Goal: Task Accomplishment & Management: Manage account settings

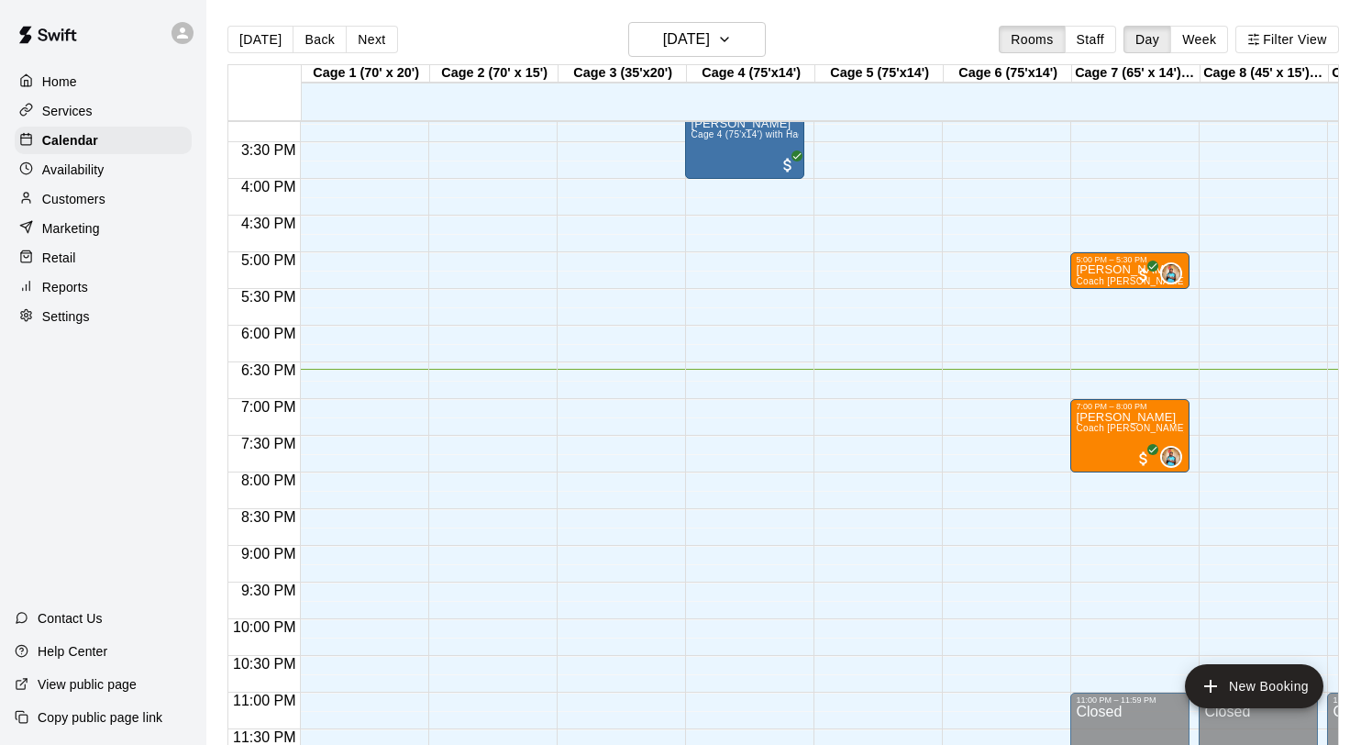
scroll to position [29, 0]
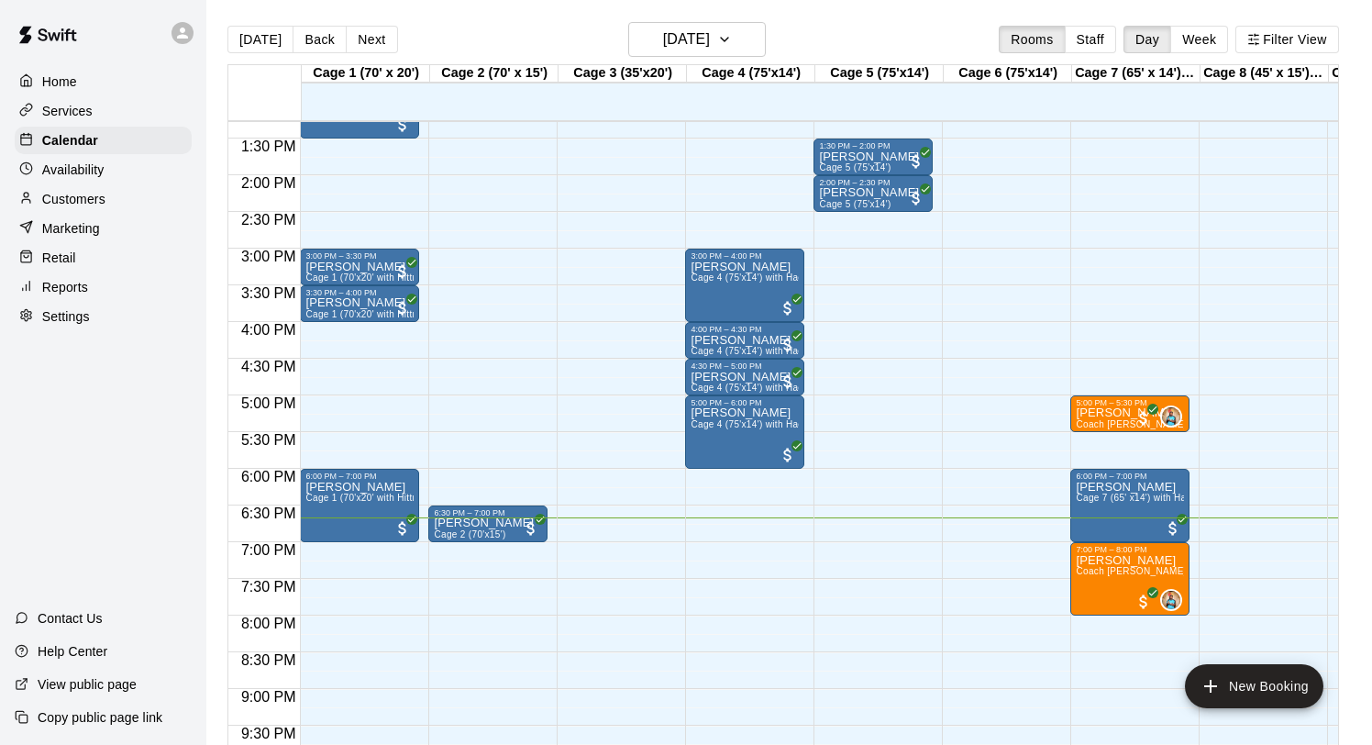
scroll to position [975, 0]
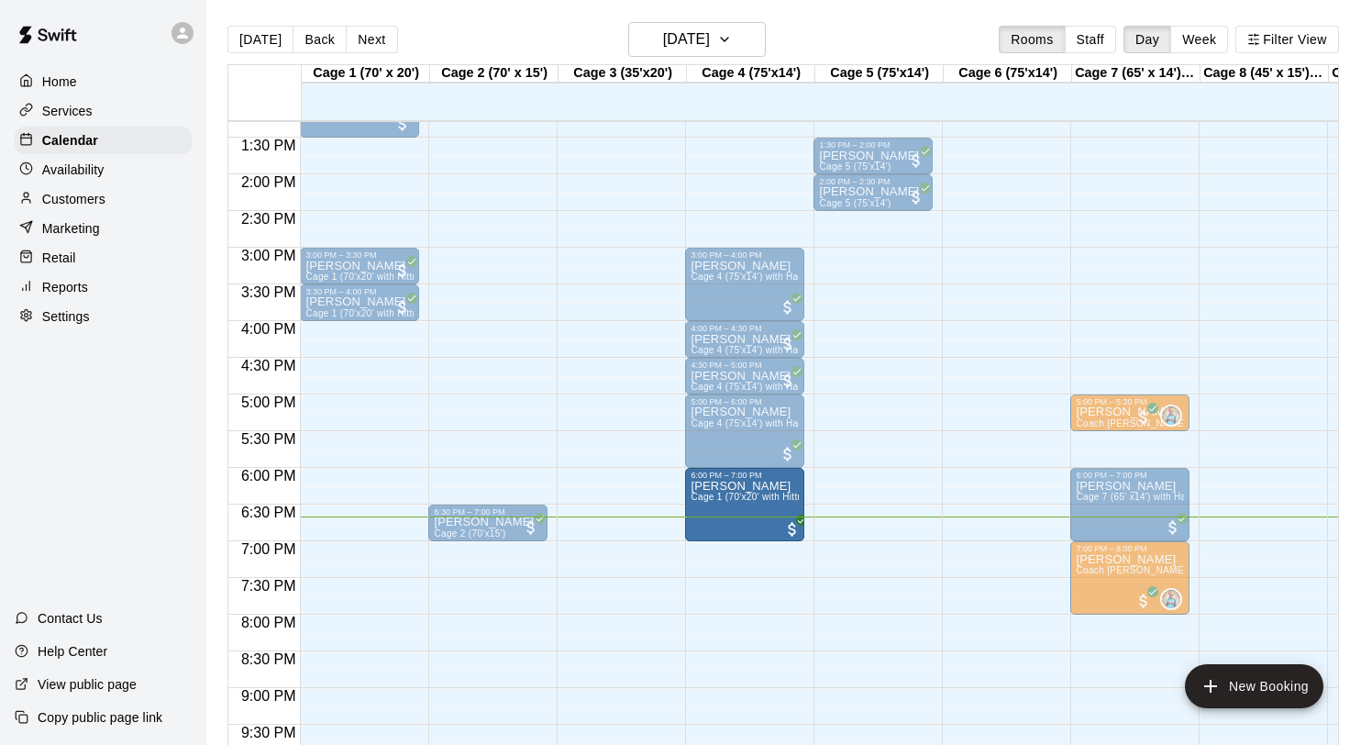
drag, startPoint x: 350, startPoint y: 496, endPoint x: 734, endPoint y: 504, distance: 383.4
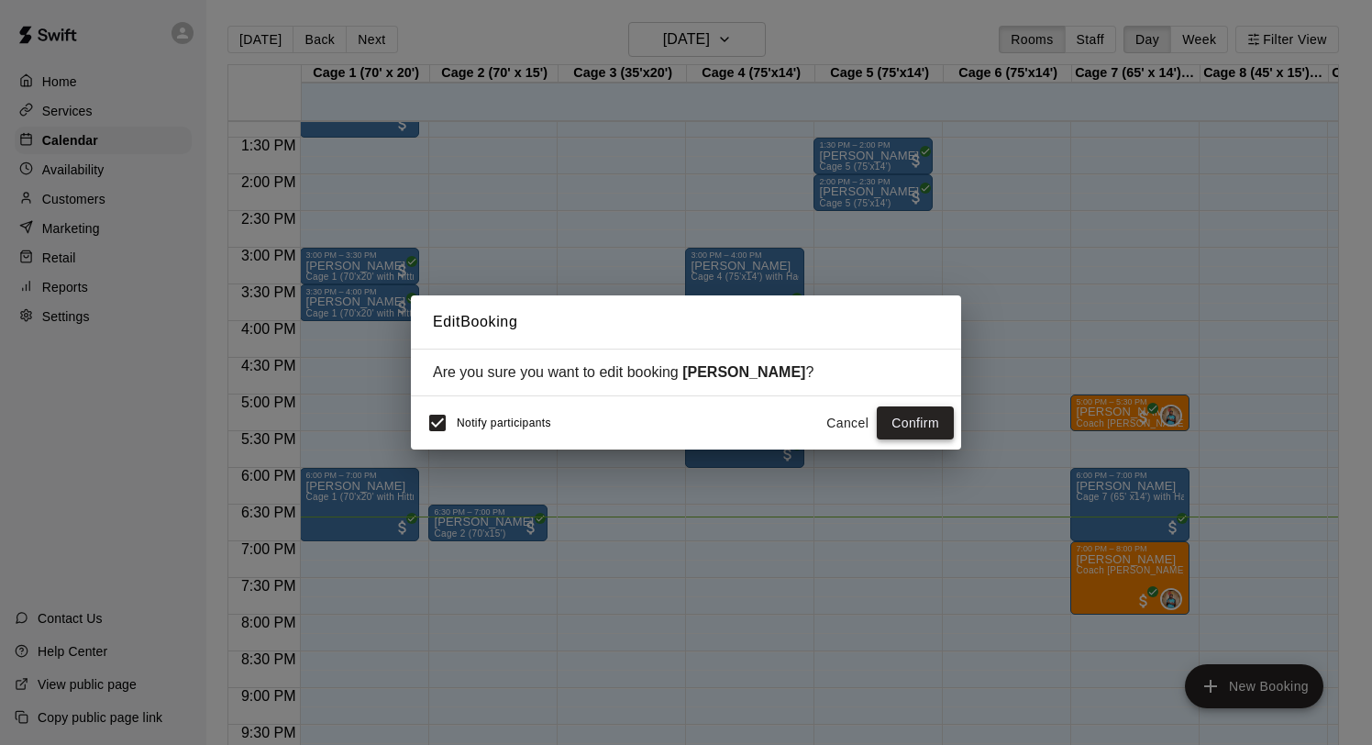
click at [896, 423] on button "Confirm" at bounding box center [915, 423] width 77 height 34
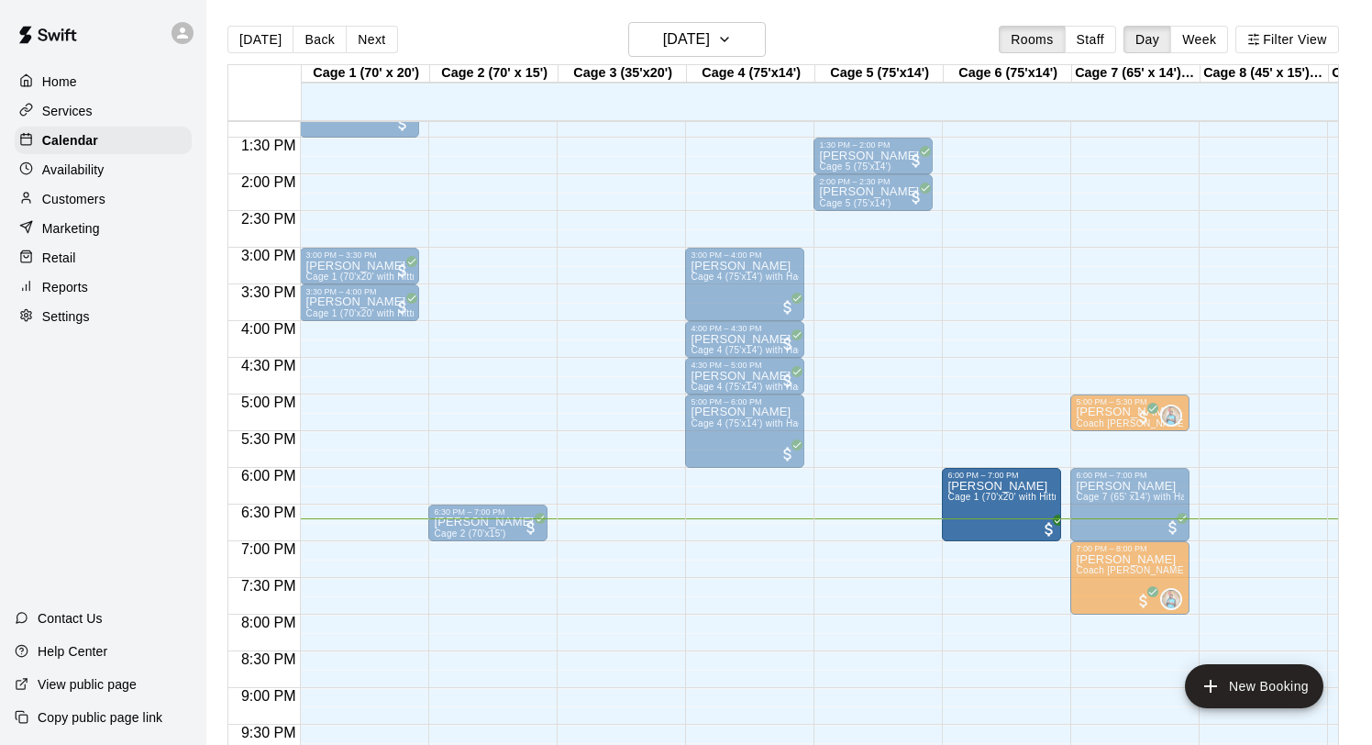
drag, startPoint x: 732, startPoint y: 498, endPoint x: 1006, endPoint y: 505, distance: 274.3
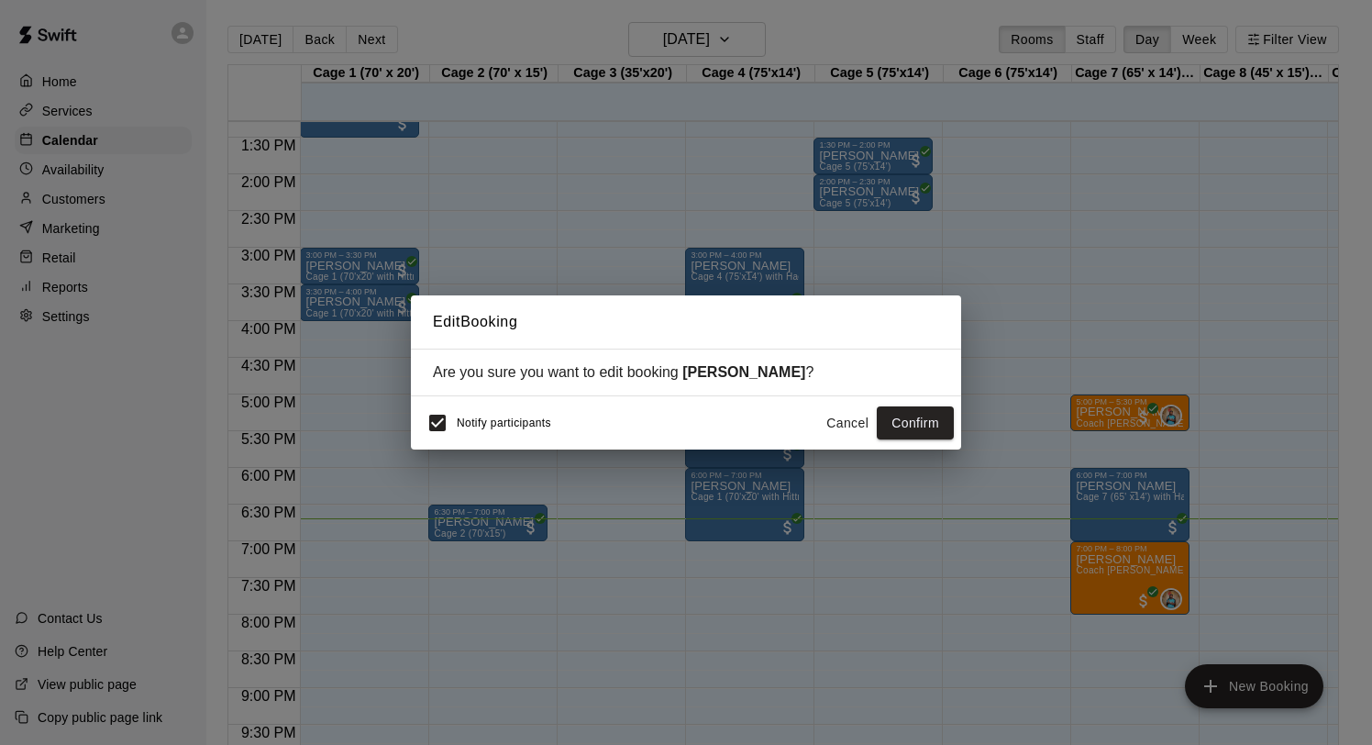
click at [910, 398] on div "Notify participants Cancel Confirm" at bounding box center [686, 422] width 550 height 53
click at [906, 409] on button "Confirm" at bounding box center [915, 423] width 77 height 34
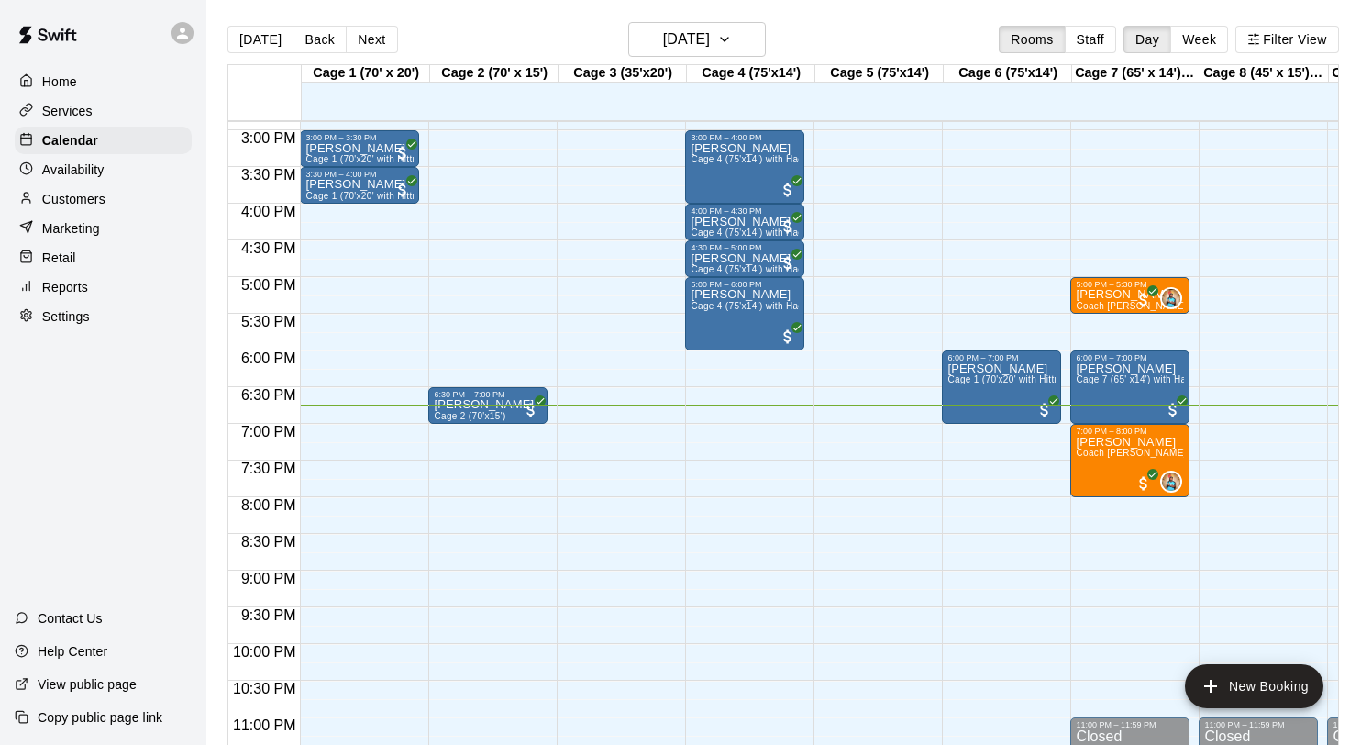
scroll to position [1093, 0]
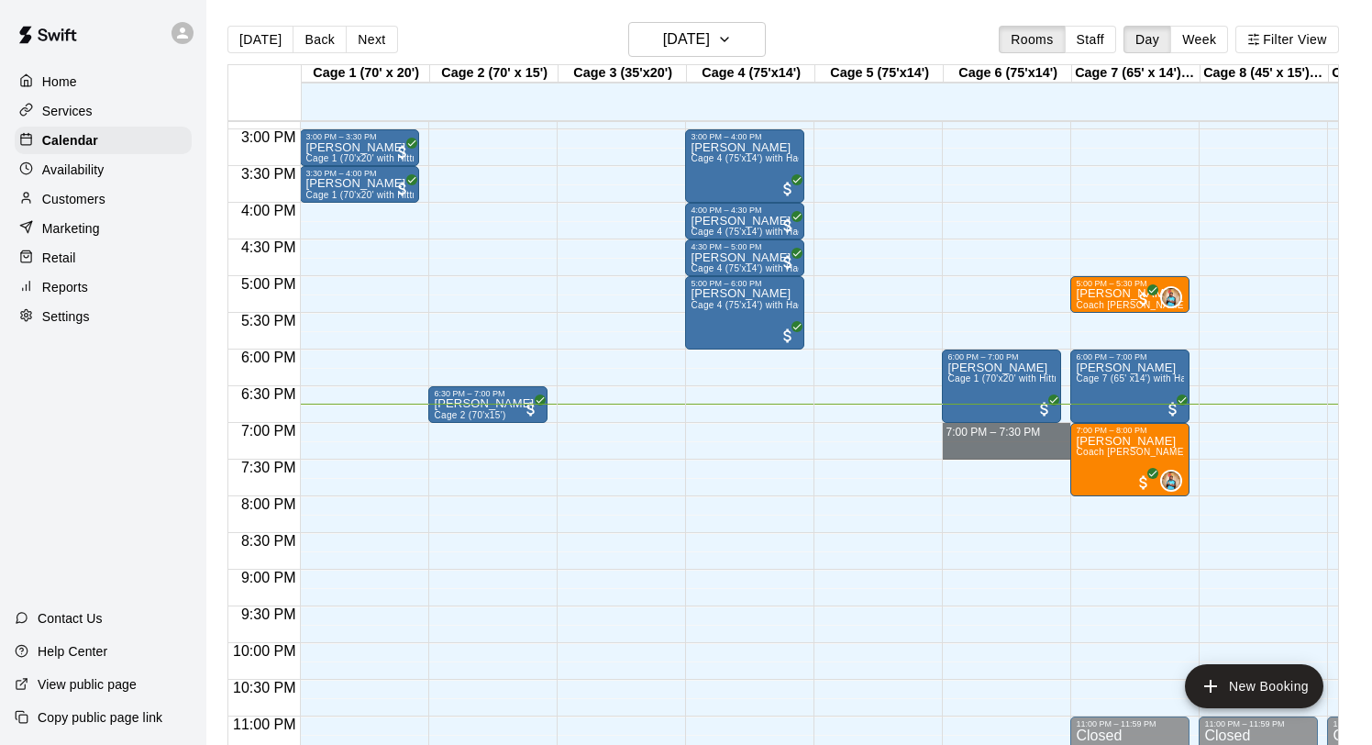
drag, startPoint x: 969, startPoint y: 433, endPoint x: 964, endPoint y: 456, distance: 23.4
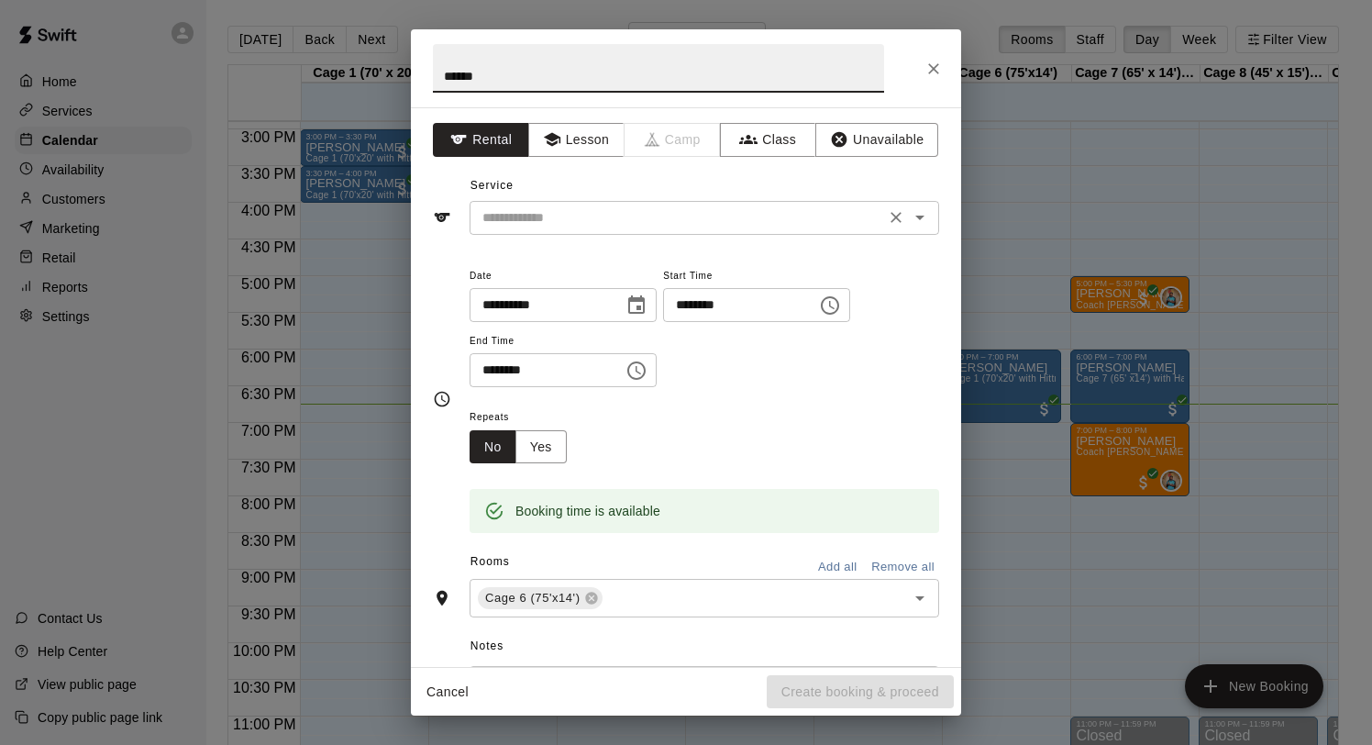
click at [538, 204] on div "​" at bounding box center [705, 218] width 470 height 34
type input "******"
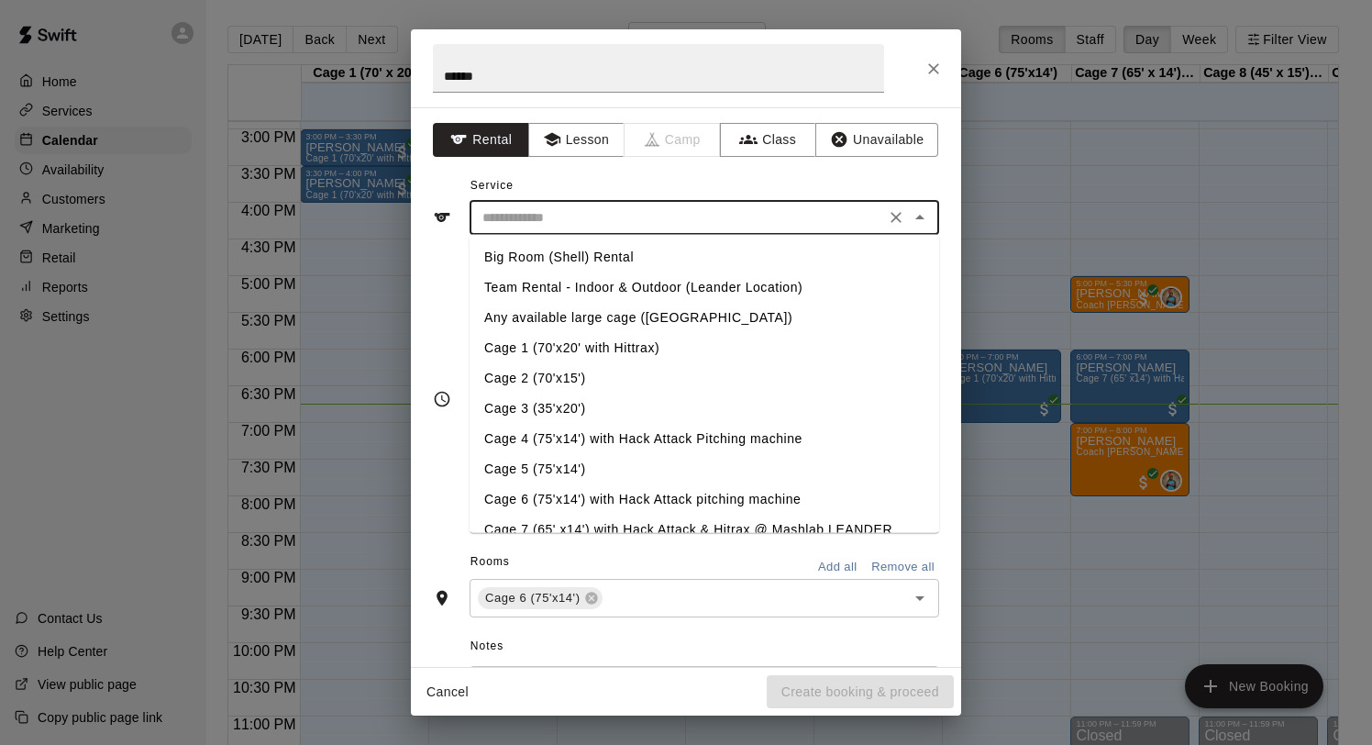
click at [552, 493] on li "Cage 6 (75'x14') with Hack Attack pitching machine" at bounding box center [705, 499] width 470 height 30
type input "**********"
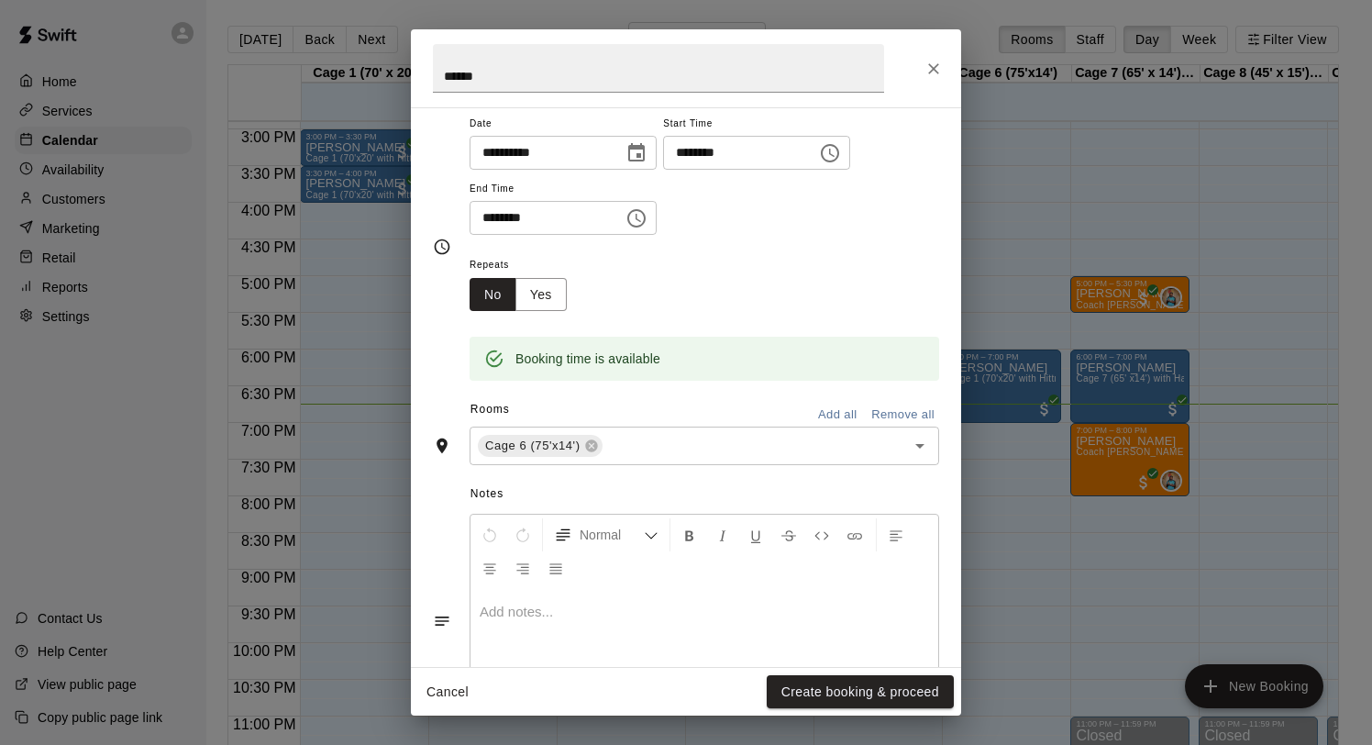
scroll to position [181, 0]
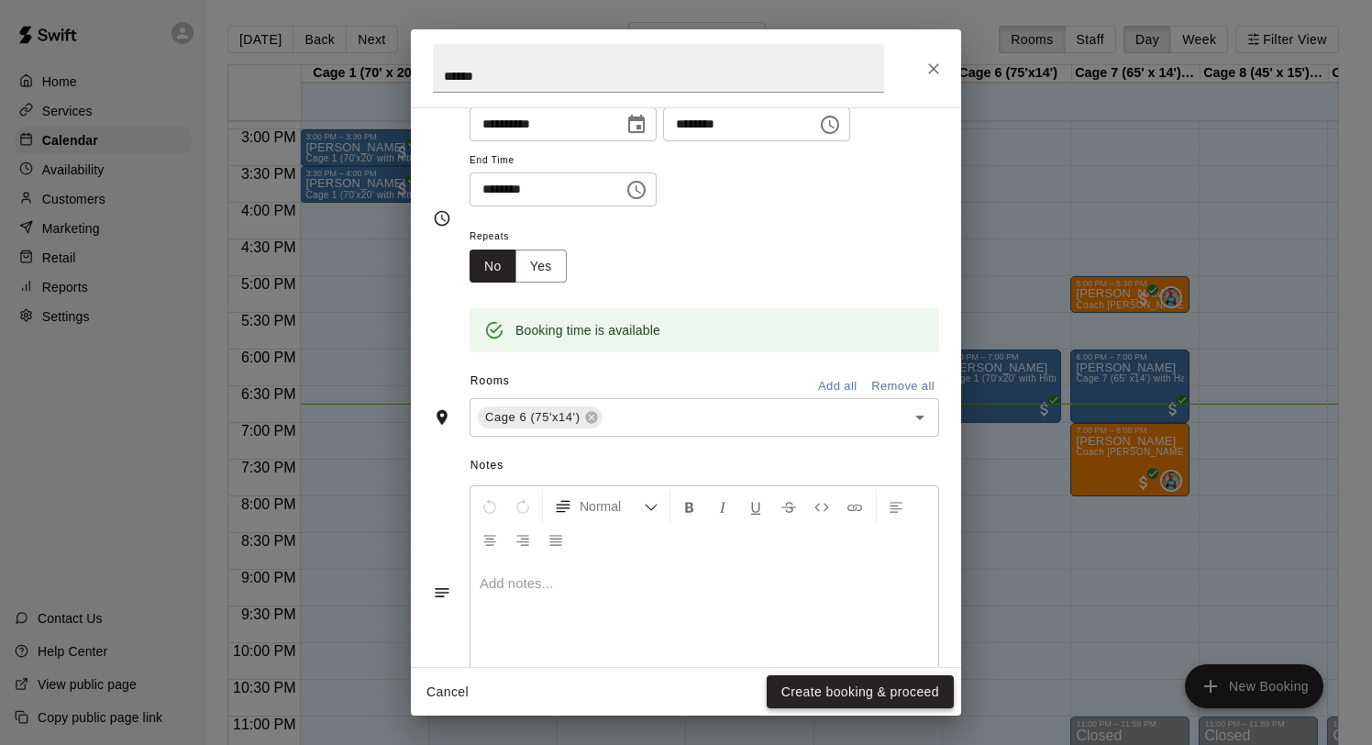
click at [814, 696] on button "Create booking & proceed" at bounding box center [860, 692] width 187 height 34
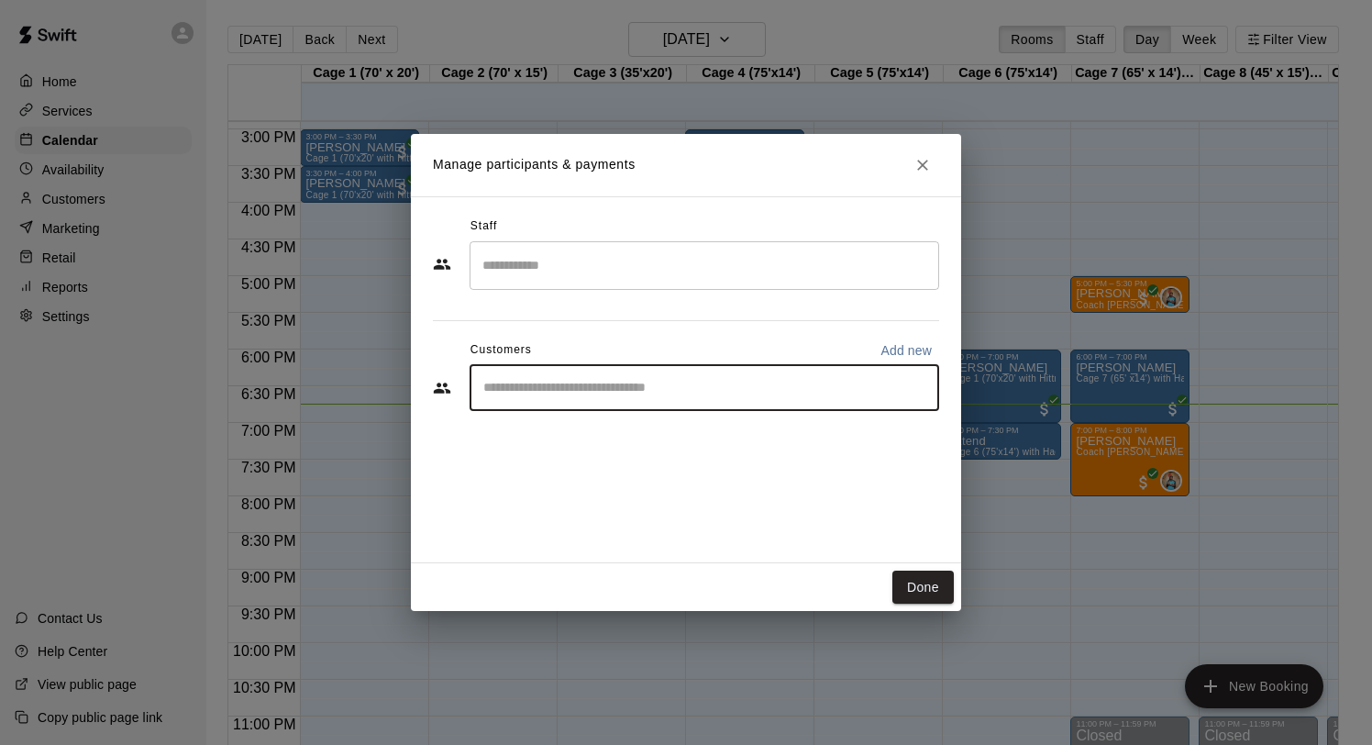
click at [570, 391] on input "Start typing to search customers..." at bounding box center [704, 388] width 453 height 18
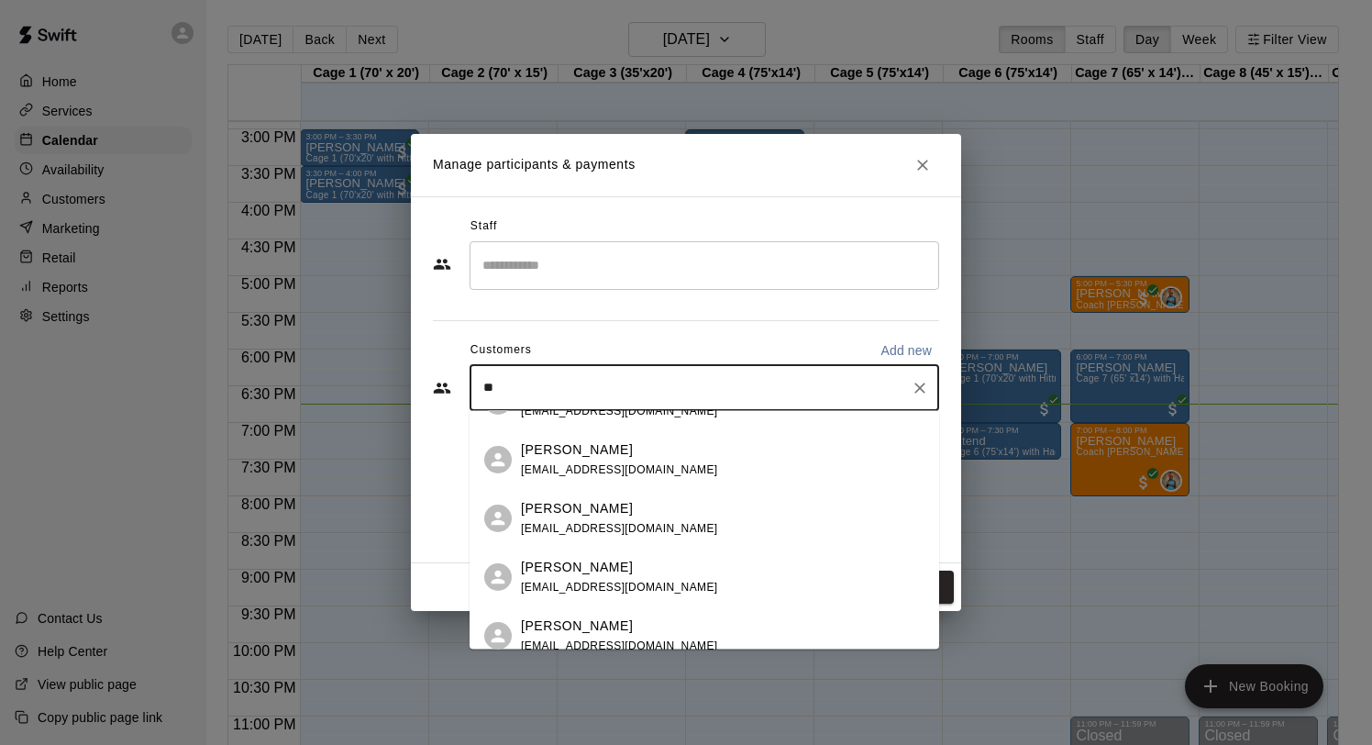
scroll to position [0, 0]
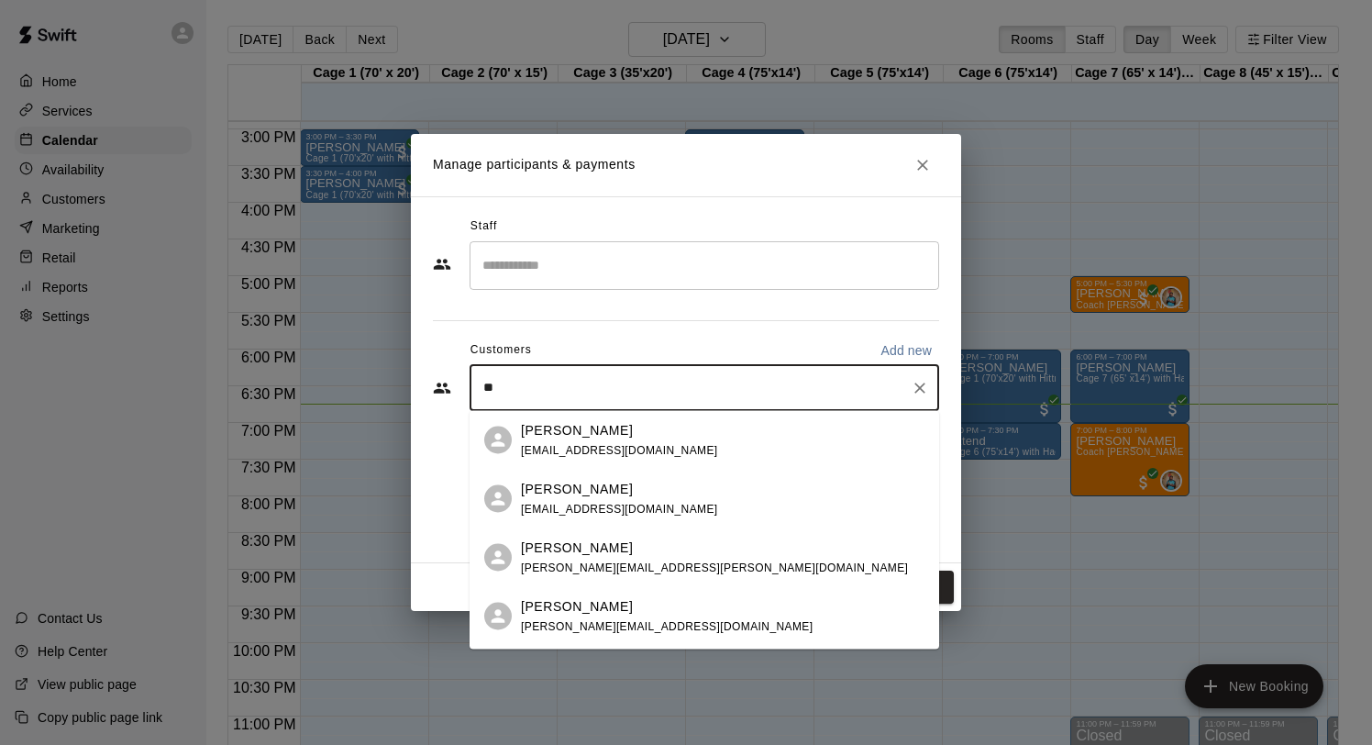
type input "*"
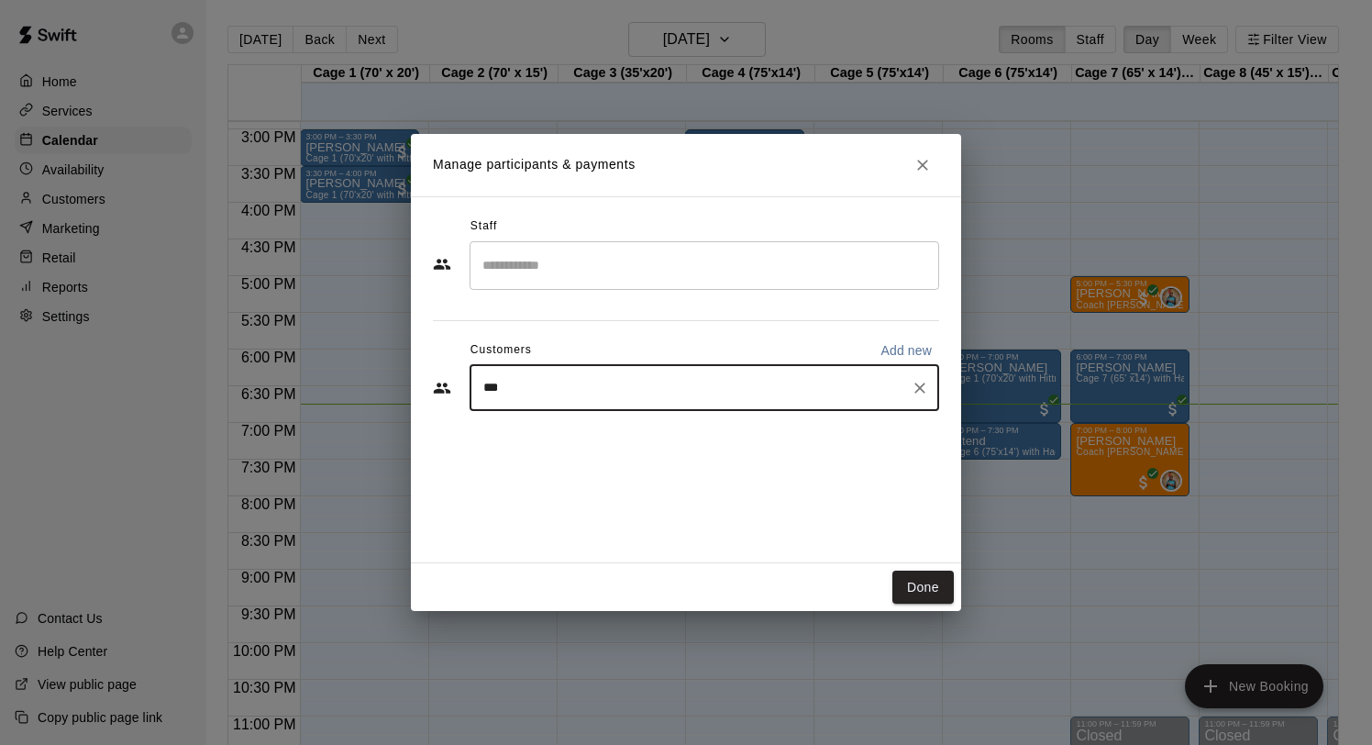
type input "****"
click at [675, 437] on div "Sai Ram Kunapuli sairam.pannu@gmail.com" at bounding box center [723, 439] width 404 height 39
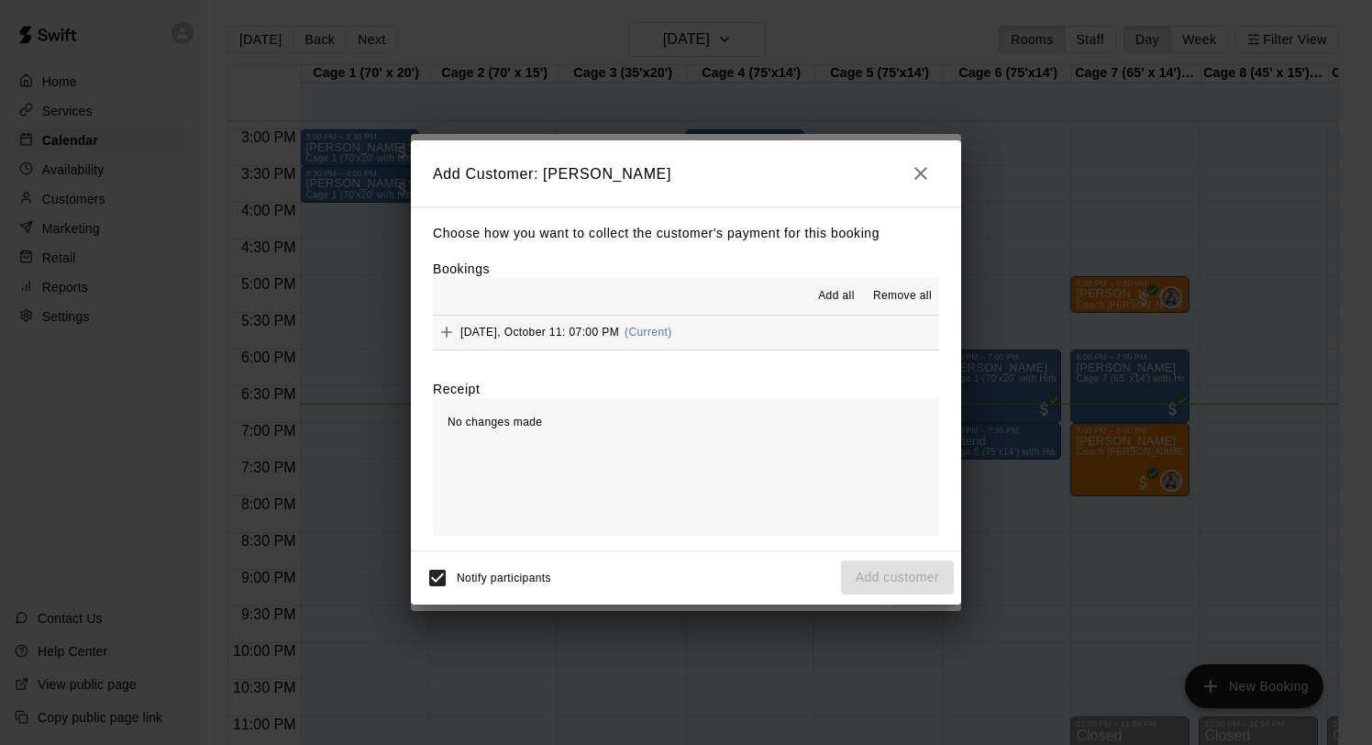
click at [599, 327] on span "Saturday, October 11: 07:00 PM" at bounding box center [539, 332] width 159 height 13
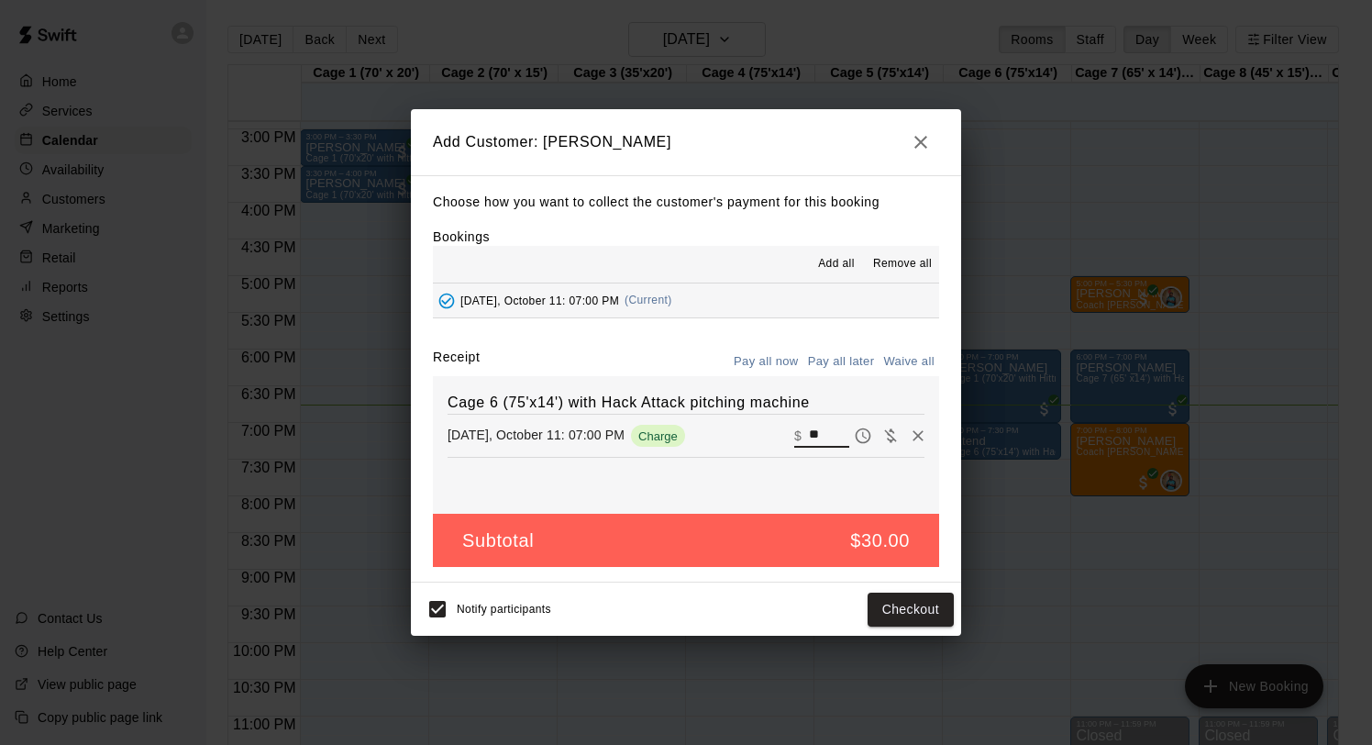
click at [820, 434] on input "**" at bounding box center [829, 436] width 40 height 24
type input "**"
click at [886, 607] on button "Checkout" at bounding box center [911, 609] width 86 height 34
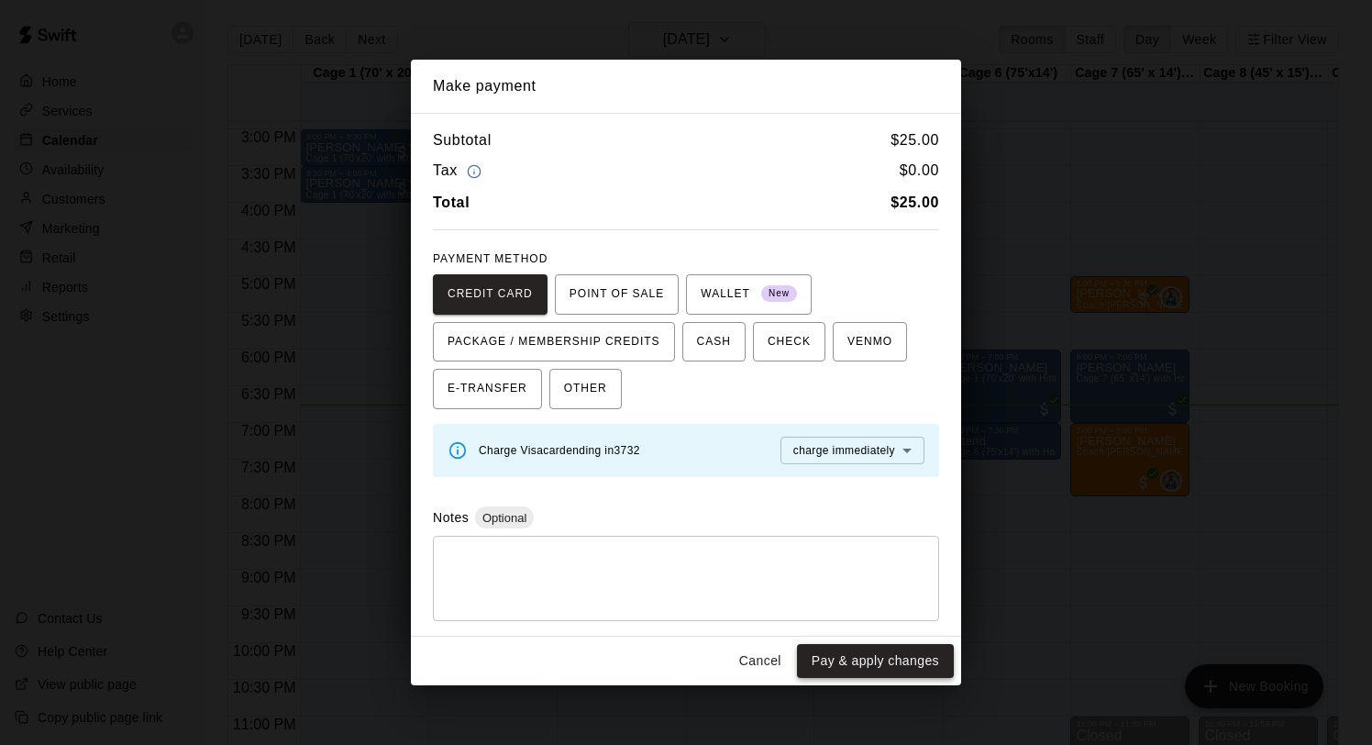
click at [863, 664] on button "Pay & apply changes" at bounding box center [875, 661] width 157 height 34
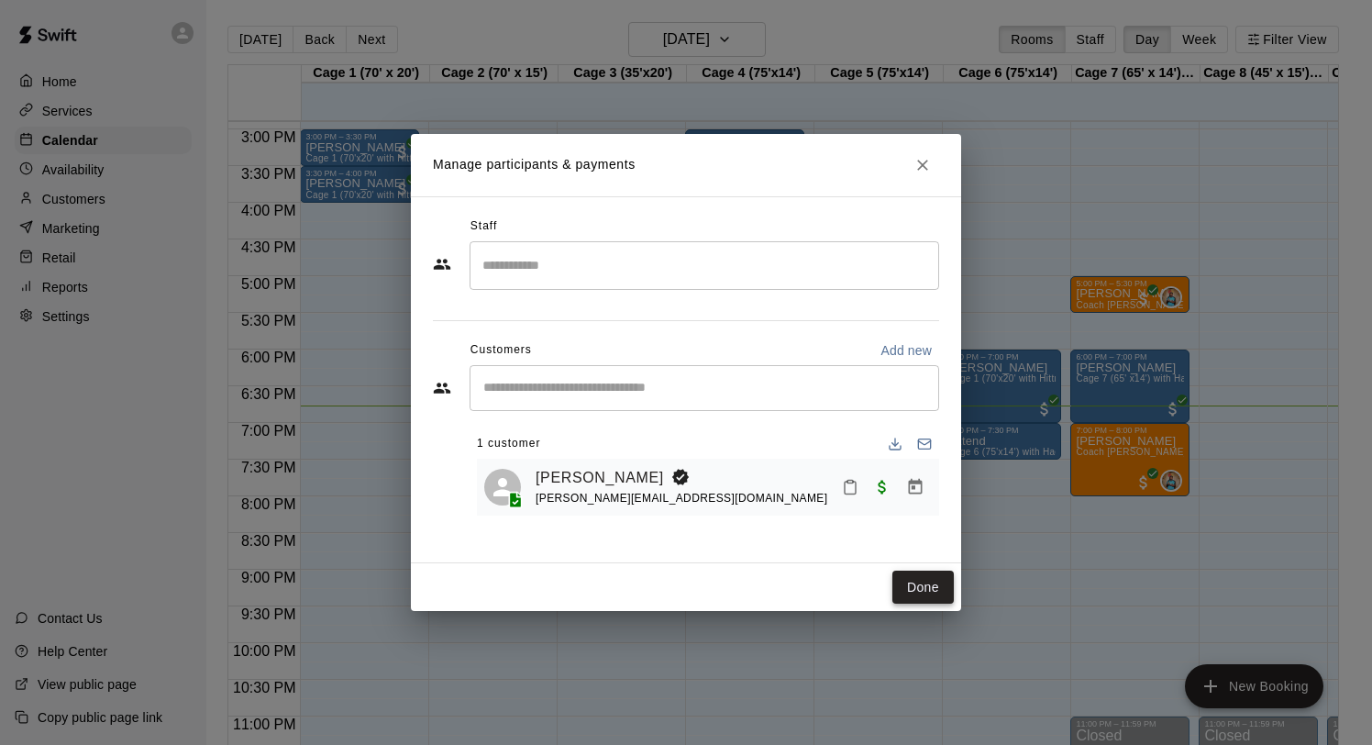
click at [915, 579] on button "Done" at bounding box center [922, 587] width 61 height 34
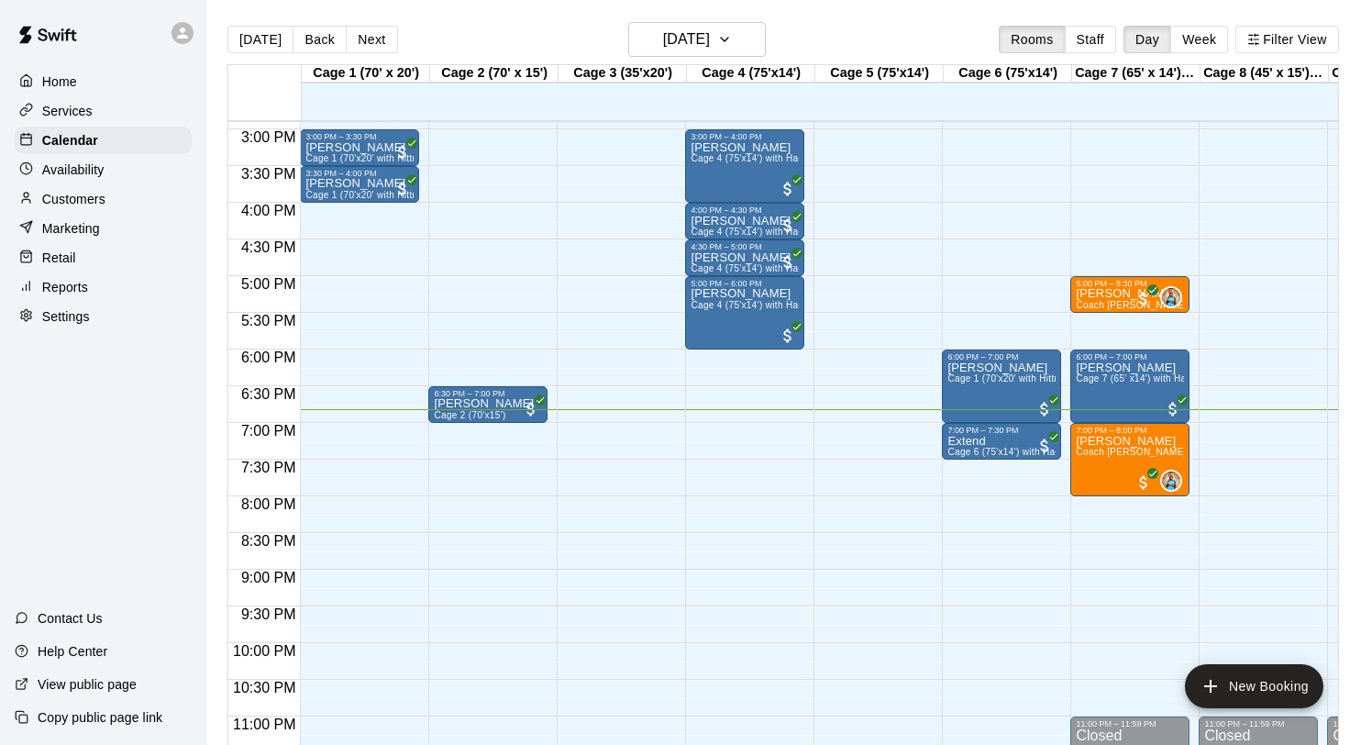
click at [105, 110] on div "Services" at bounding box center [103, 111] width 177 height 28
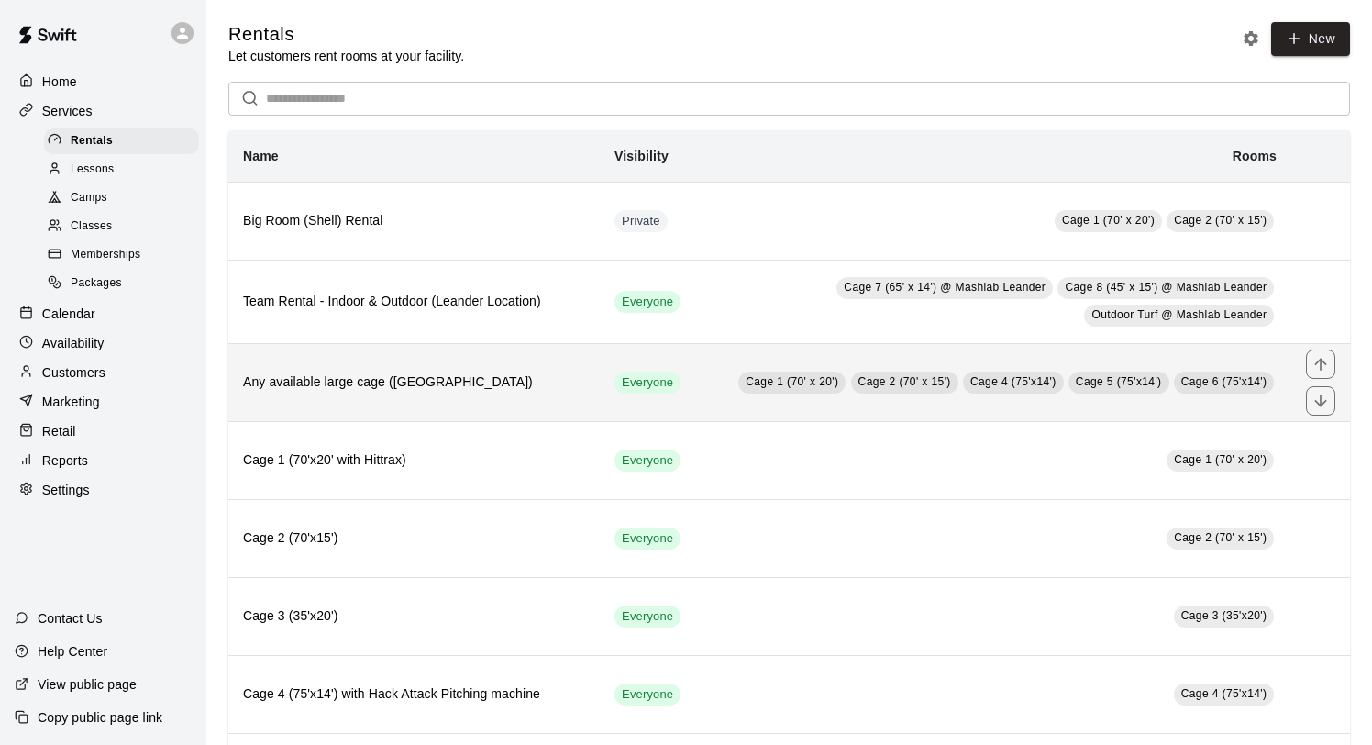
scroll to position [16, 0]
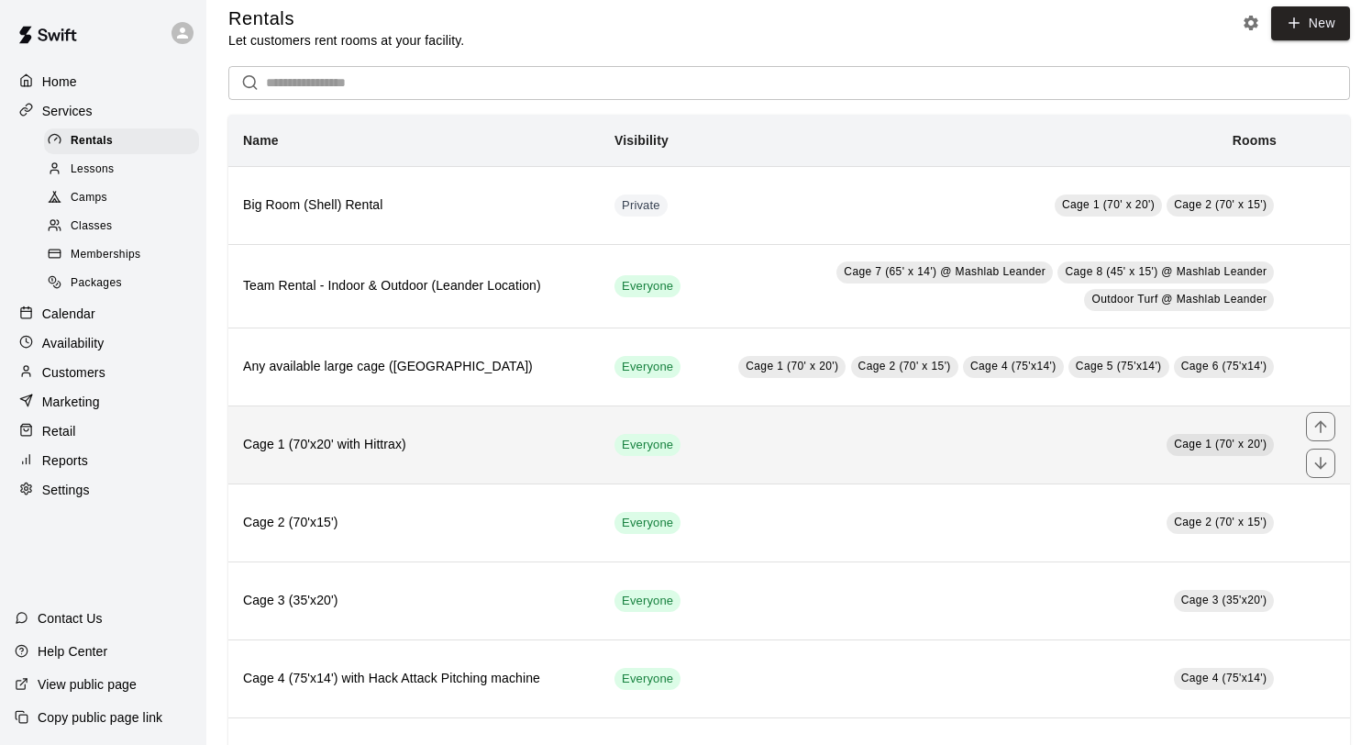
click at [484, 435] on th "Cage 1 (70'x20' with Hittrax)" at bounding box center [413, 445] width 371 height 78
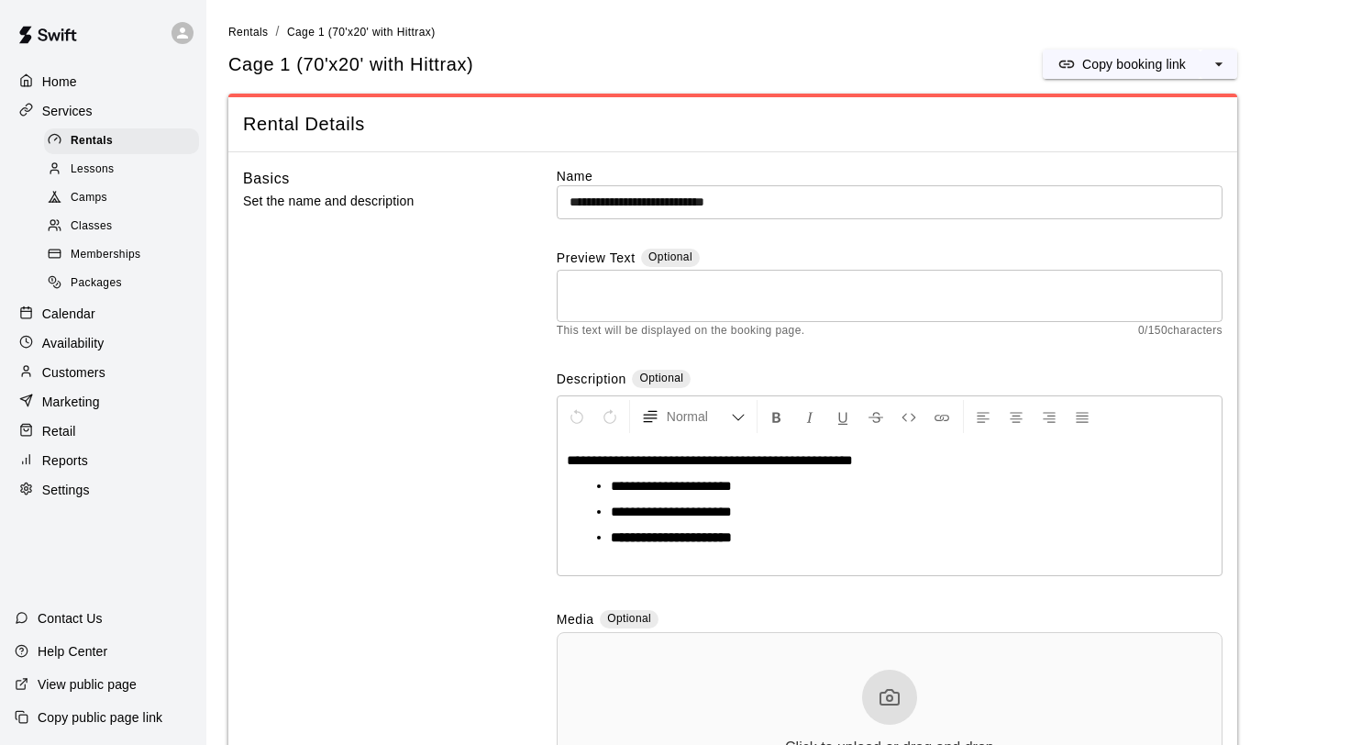
click at [671, 463] on span "**********" at bounding box center [710, 460] width 286 height 14
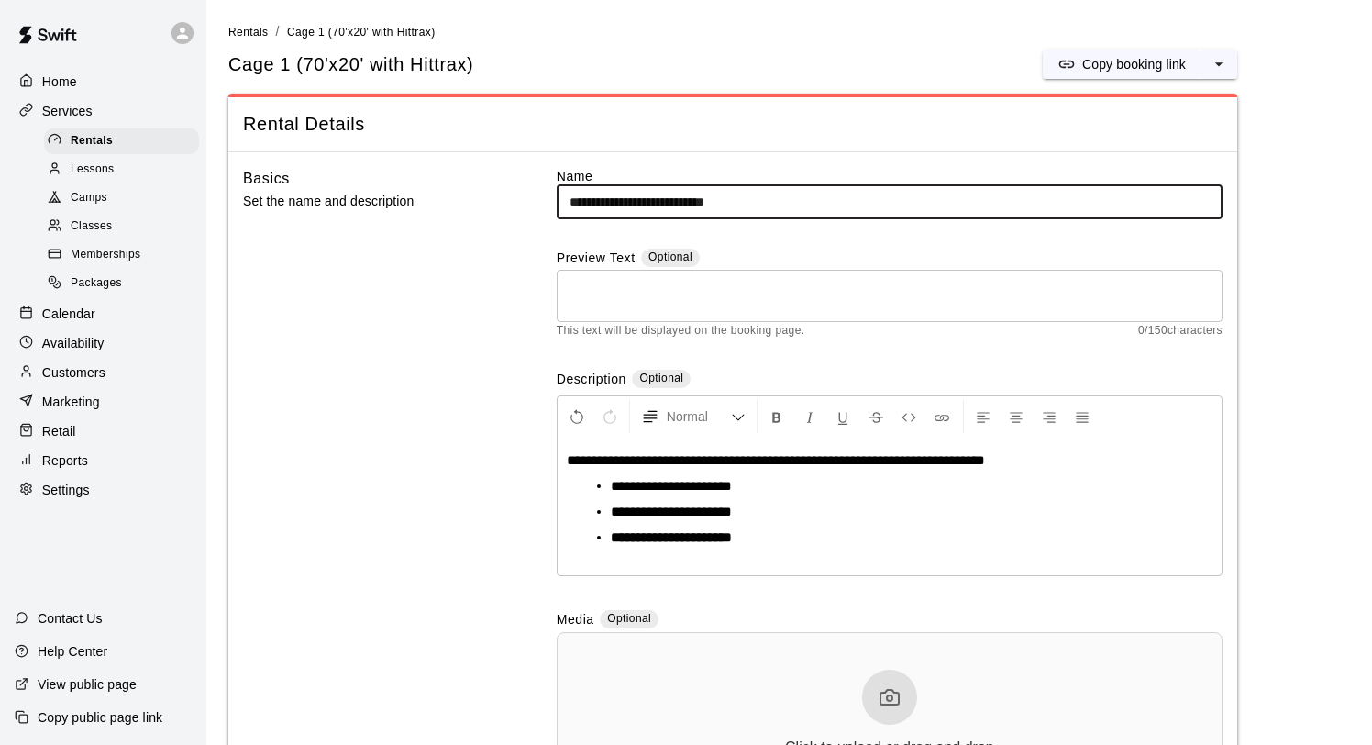
drag, startPoint x: 738, startPoint y: 203, endPoint x: 676, endPoint y: 202, distance: 62.4
click at [676, 202] on input "**********" at bounding box center [890, 202] width 666 height 34
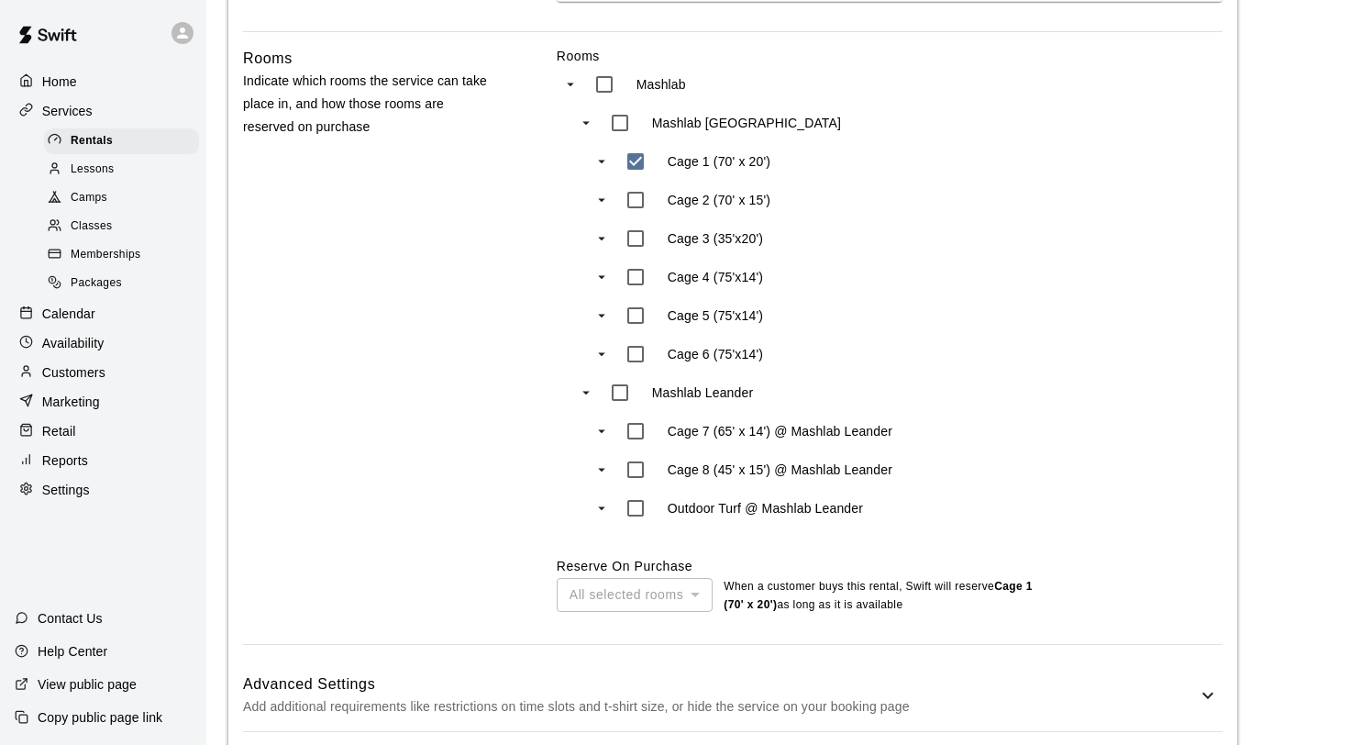
scroll to position [1159, 0]
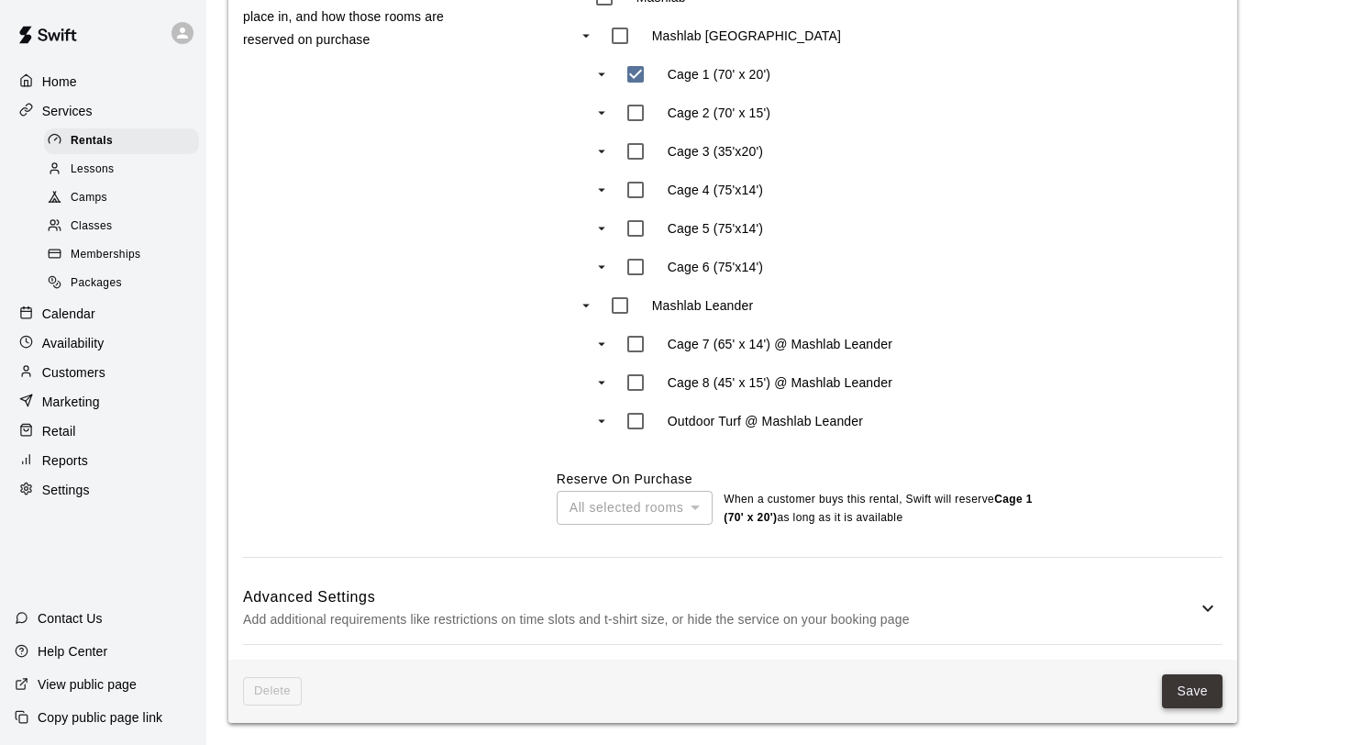
type input "**********"
click at [1190, 695] on button "Save" at bounding box center [1192, 691] width 61 height 34
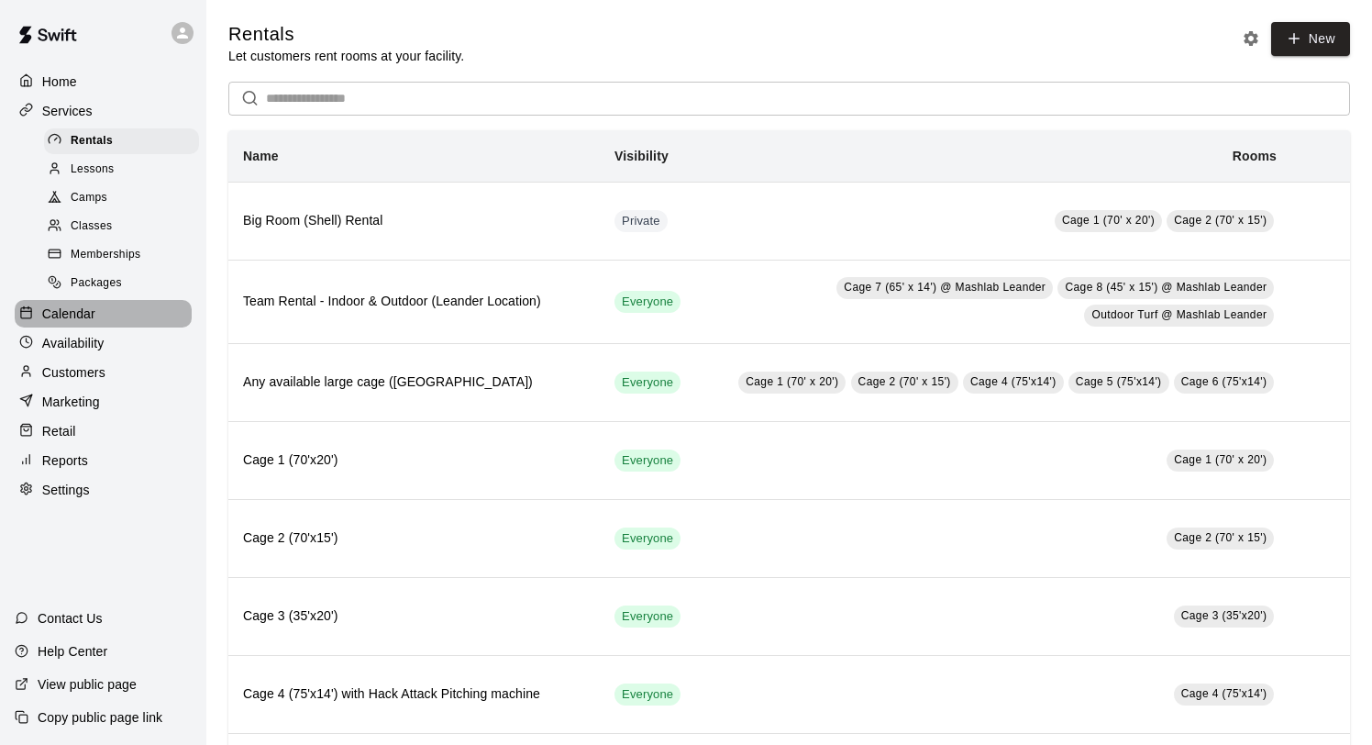
click at [74, 304] on p "Calendar" at bounding box center [68, 313] width 53 height 18
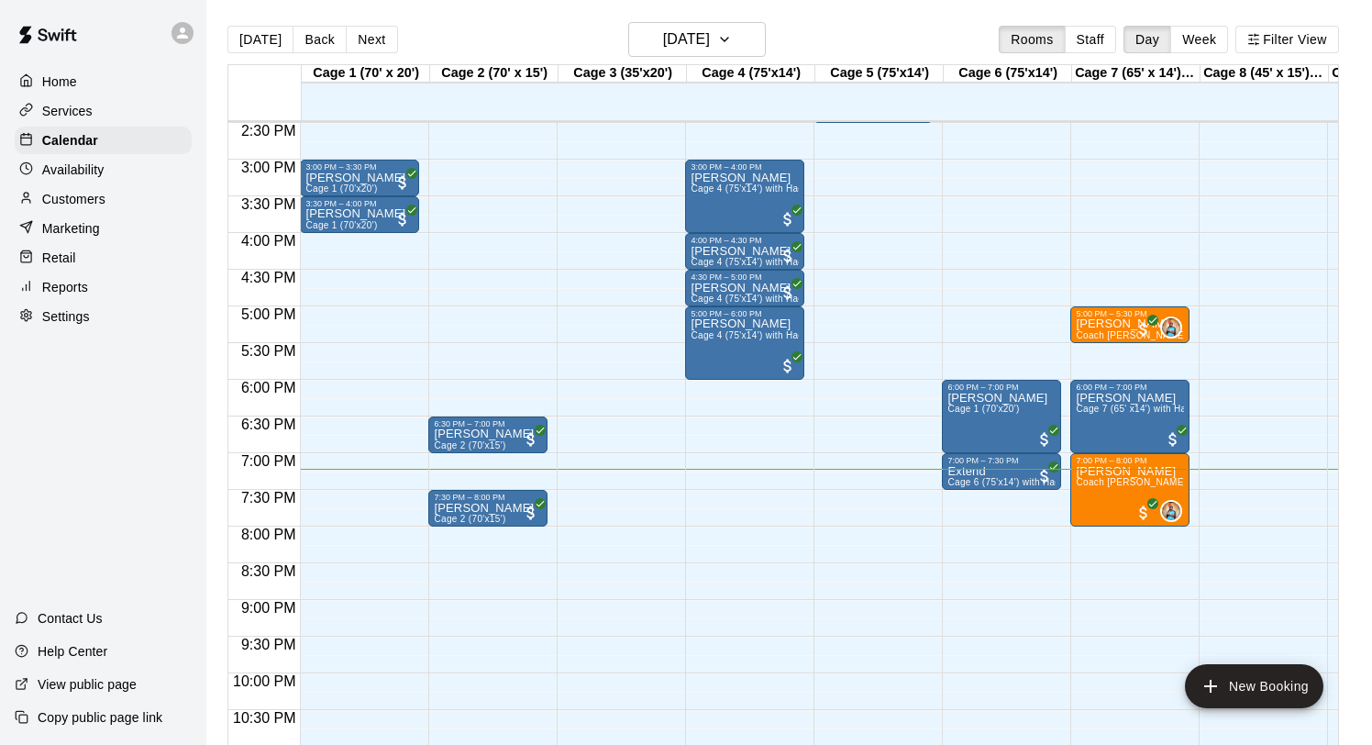
click at [98, 114] on div "Services" at bounding box center [103, 111] width 177 height 28
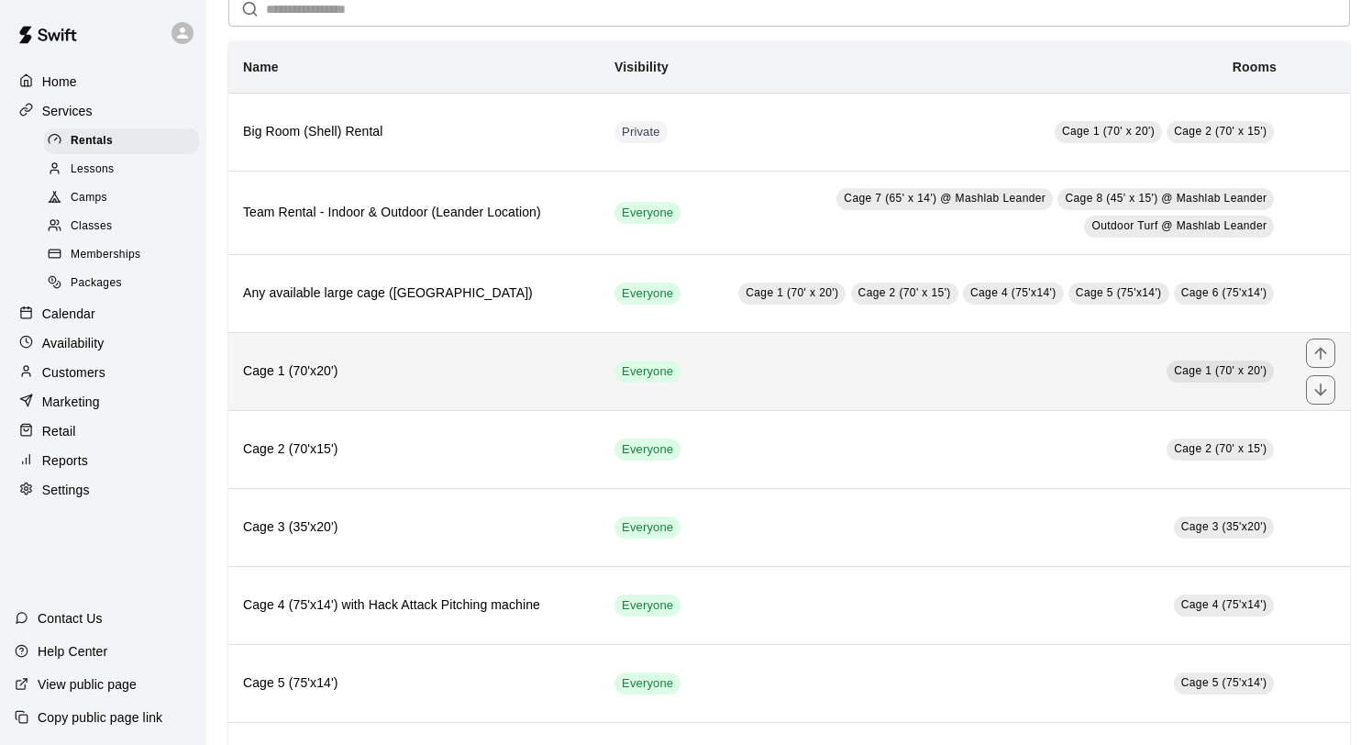
scroll to position [95, 0]
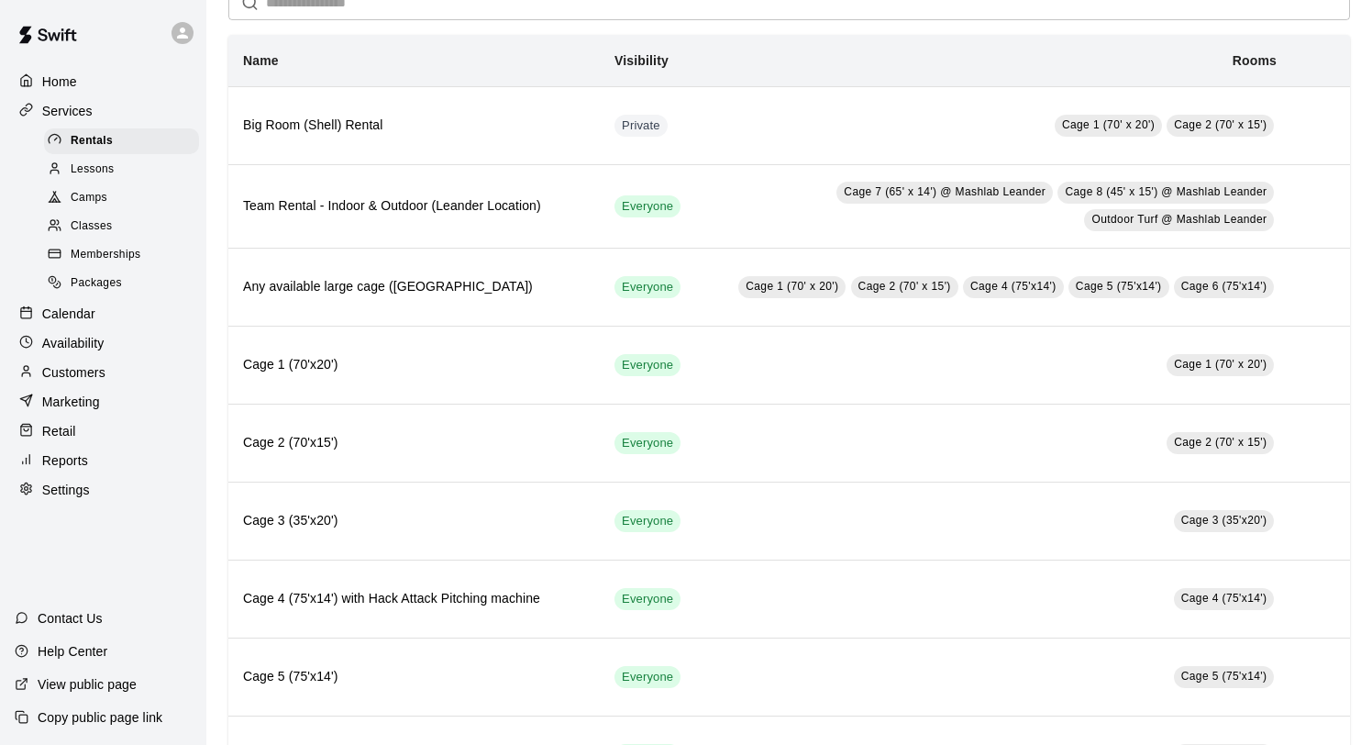
click at [109, 315] on div "Calendar" at bounding box center [103, 314] width 177 height 28
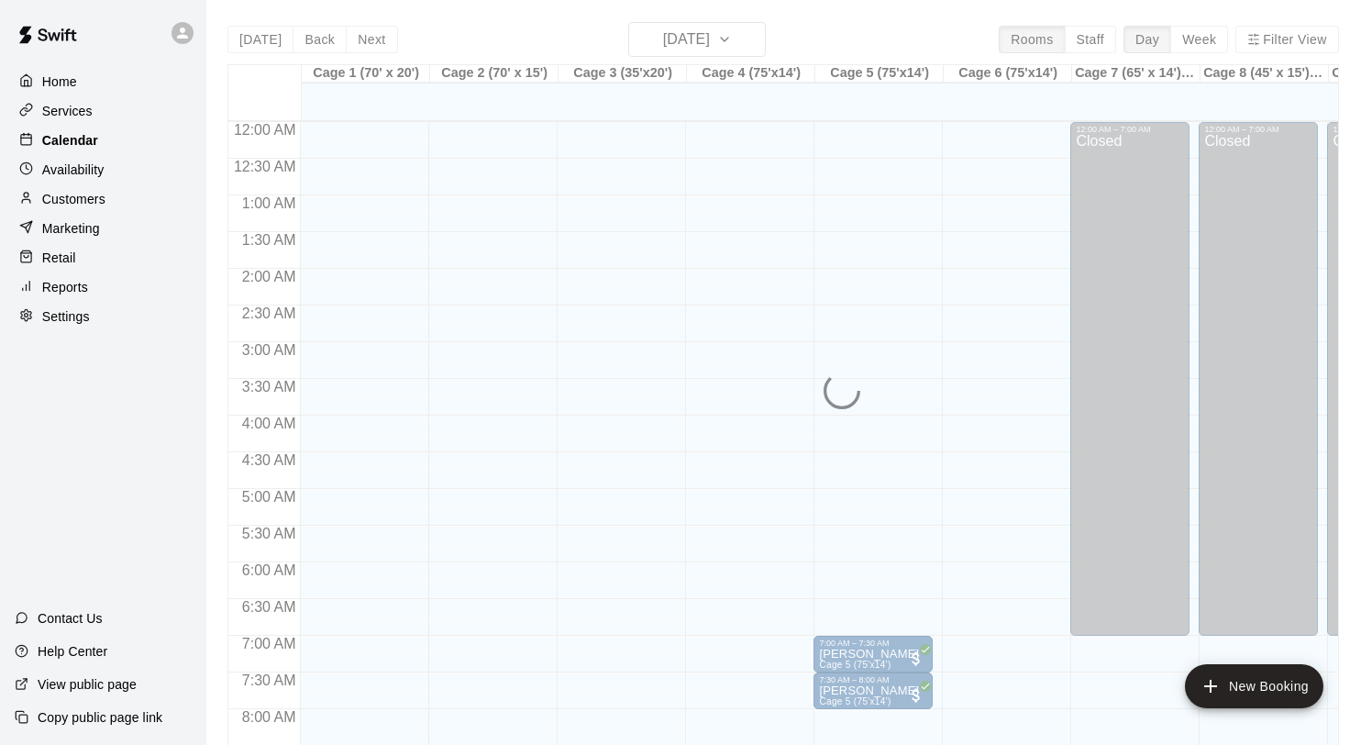
scroll to position [1063, 0]
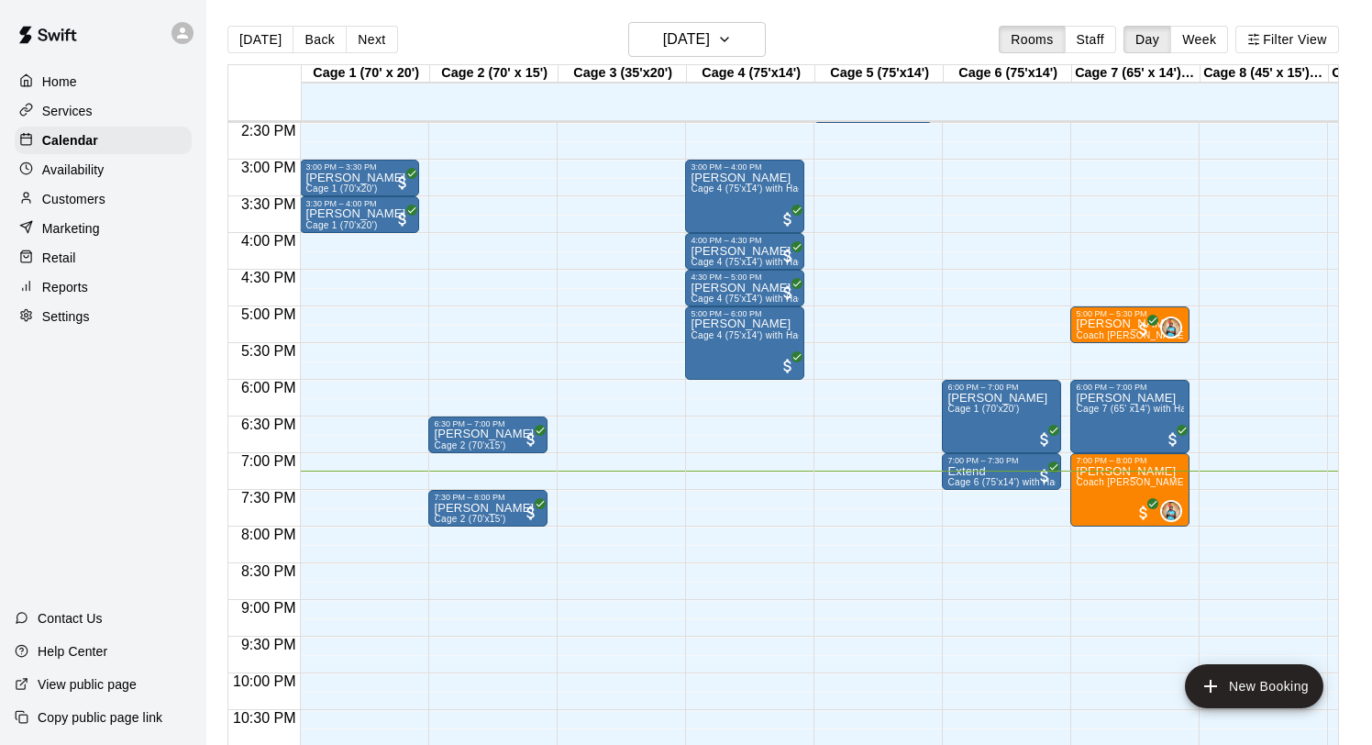
click at [85, 176] on p "Availability" at bounding box center [73, 170] width 62 height 18
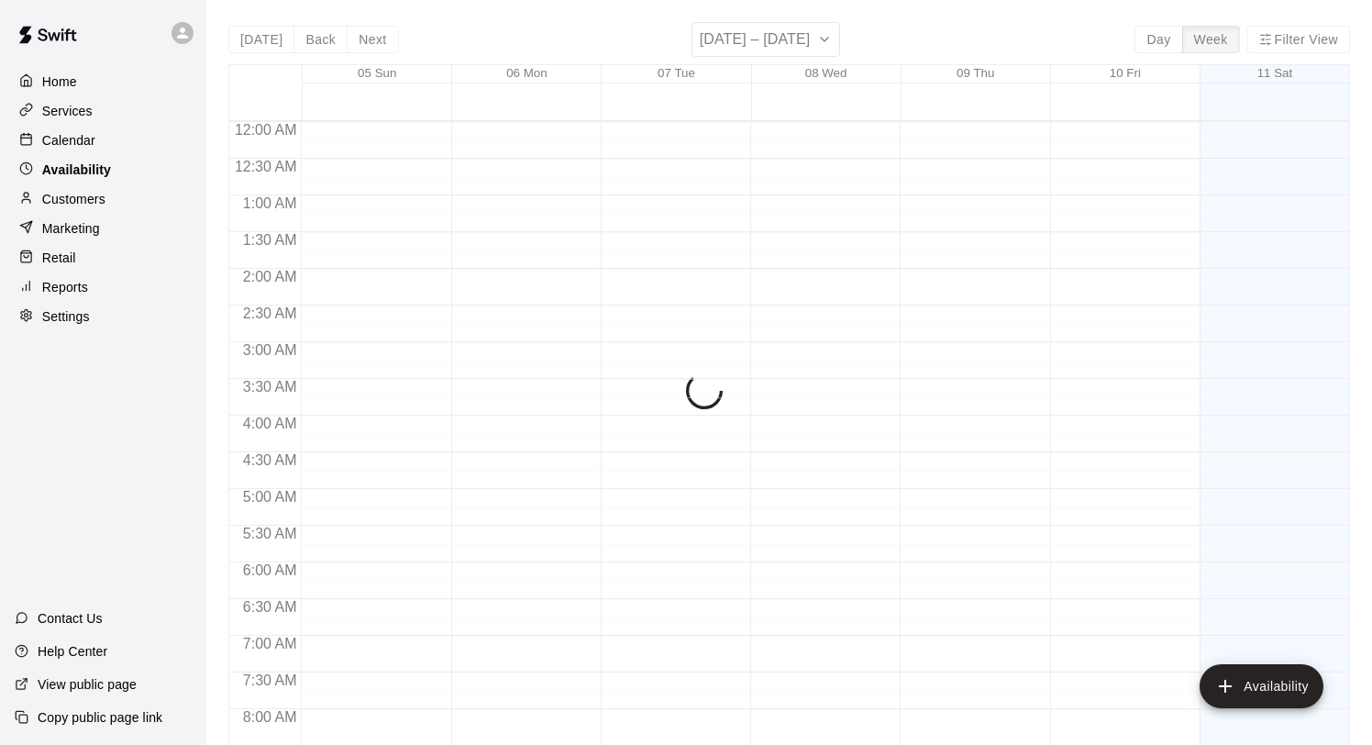
scroll to position [1118, 0]
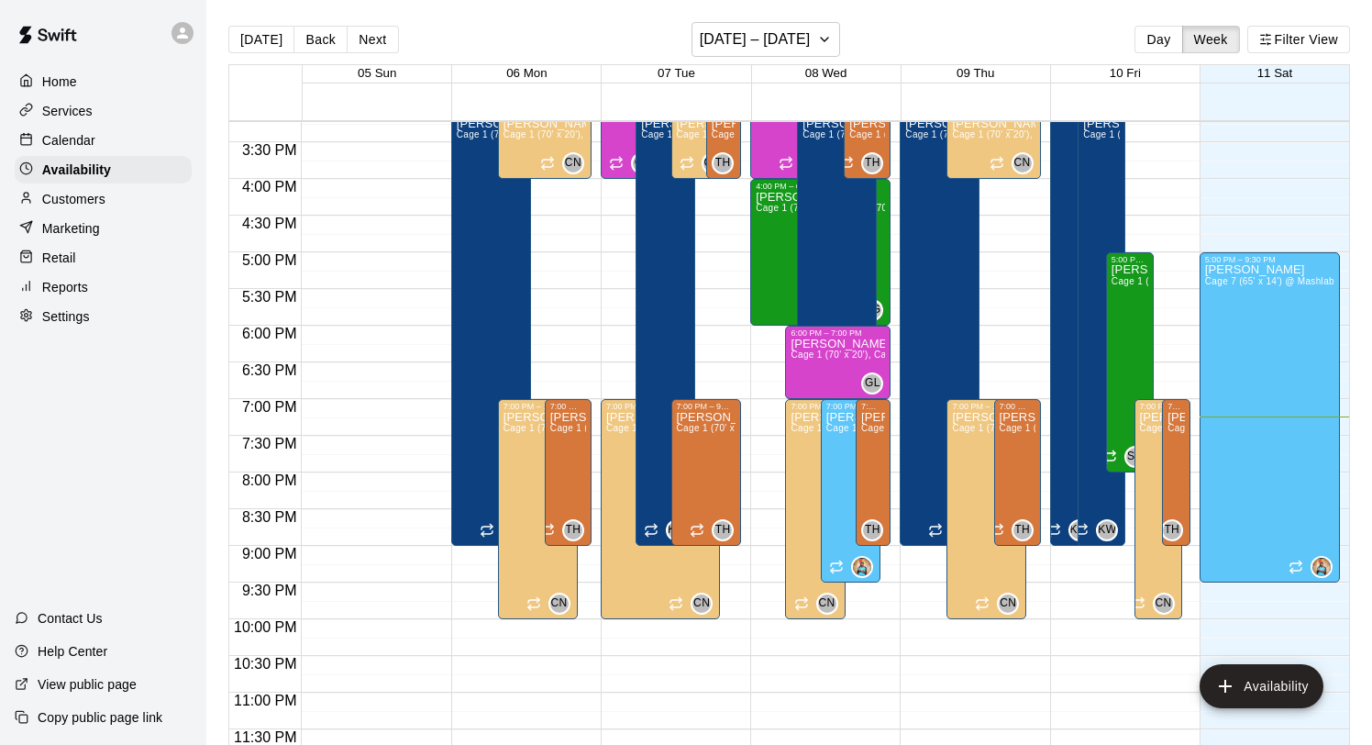
click at [66, 116] on p "Services" at bounding box center [67, 111] width 50 height 18
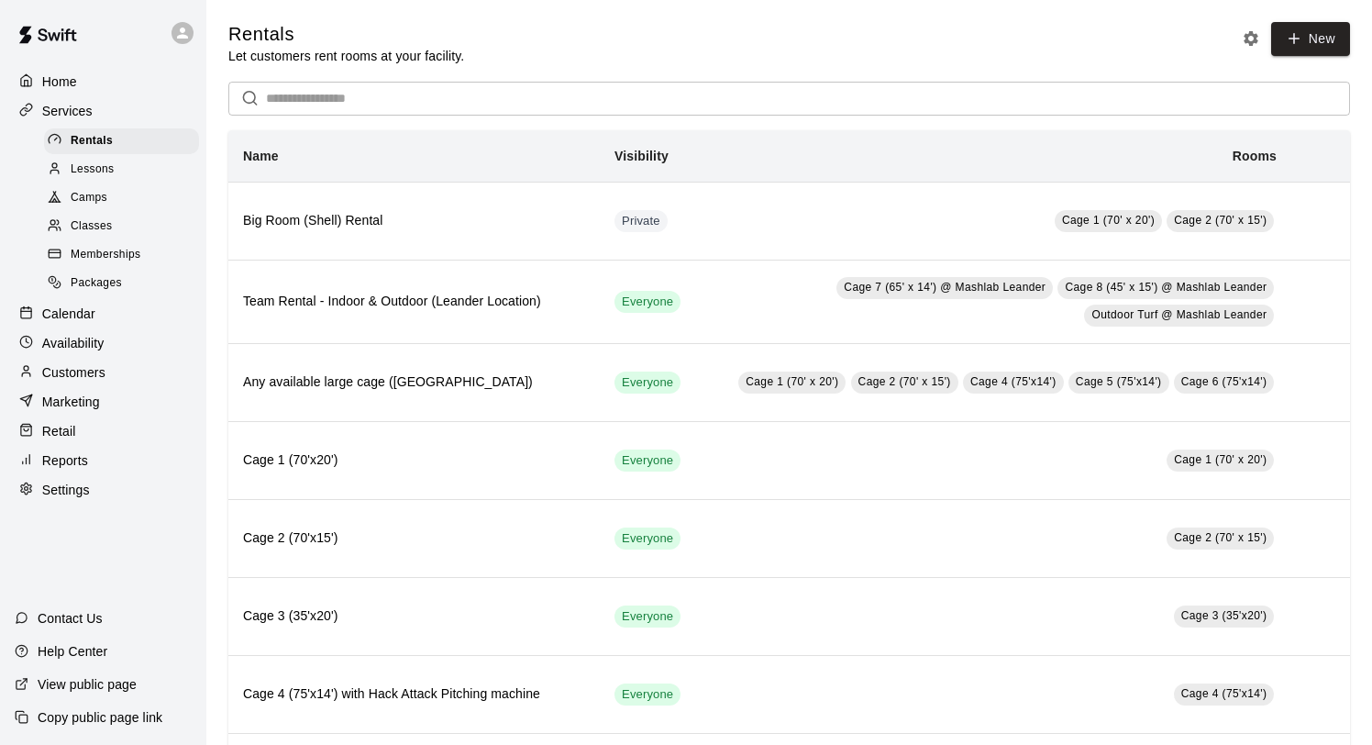
click at [116, 173] on div "Lessons" at bounding box center [121, 170] width 155 height 26
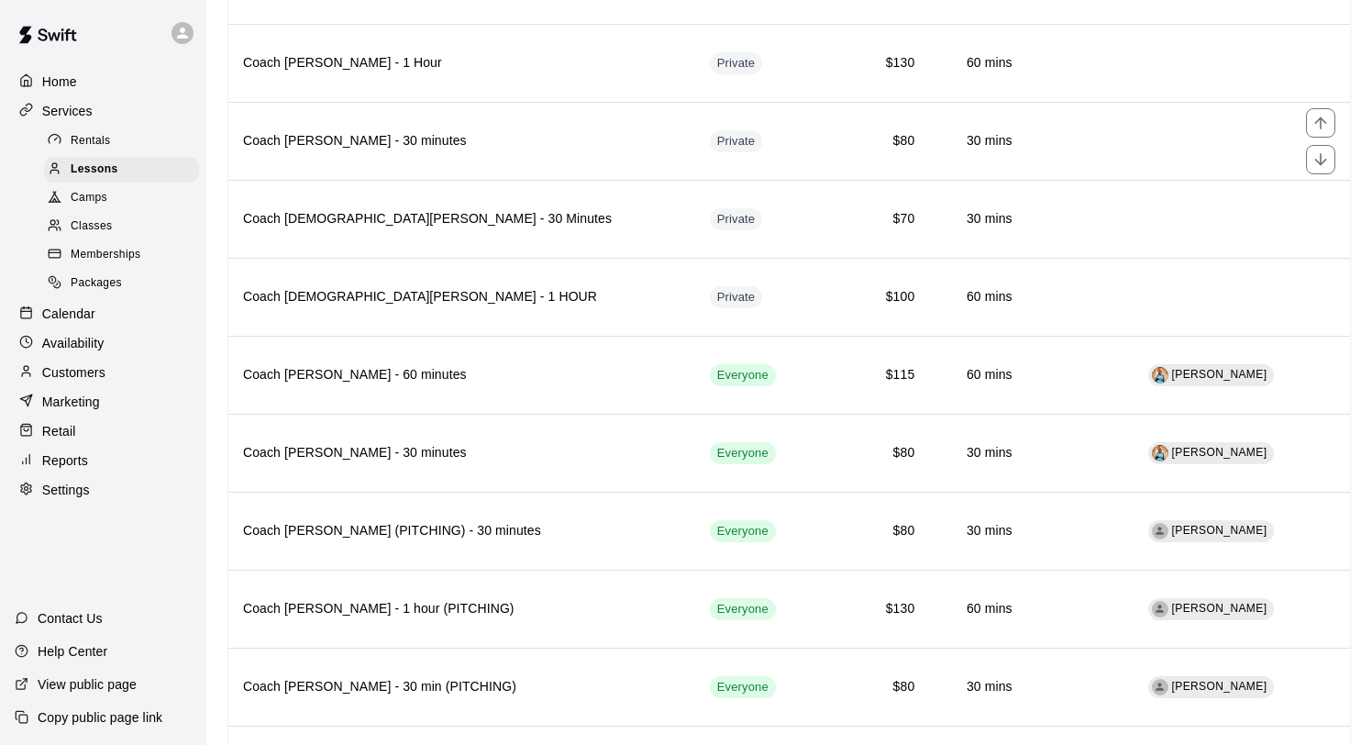
scroll to position [768, 0]
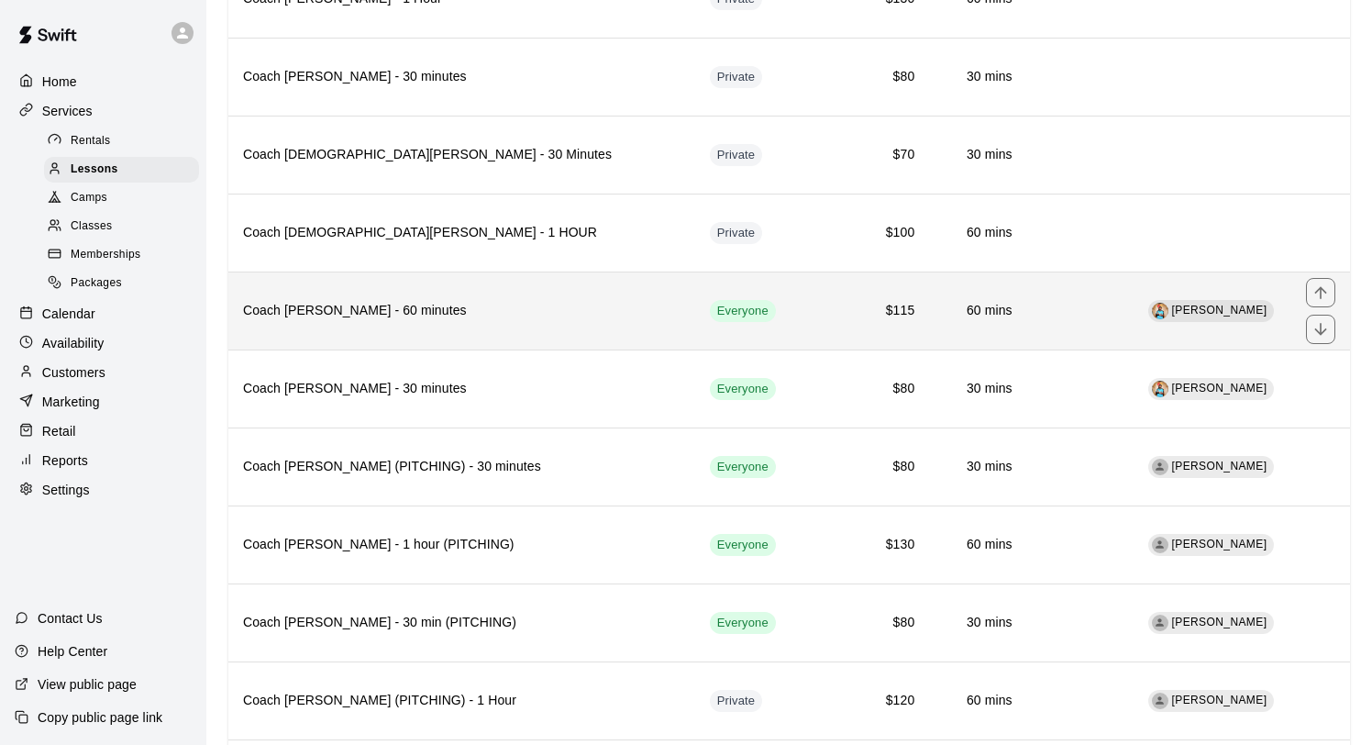
click at [517, 304] on h6 "Coach Derelle Owens - 60 minutes" at bounding box center [461, 311] width 437 height 20
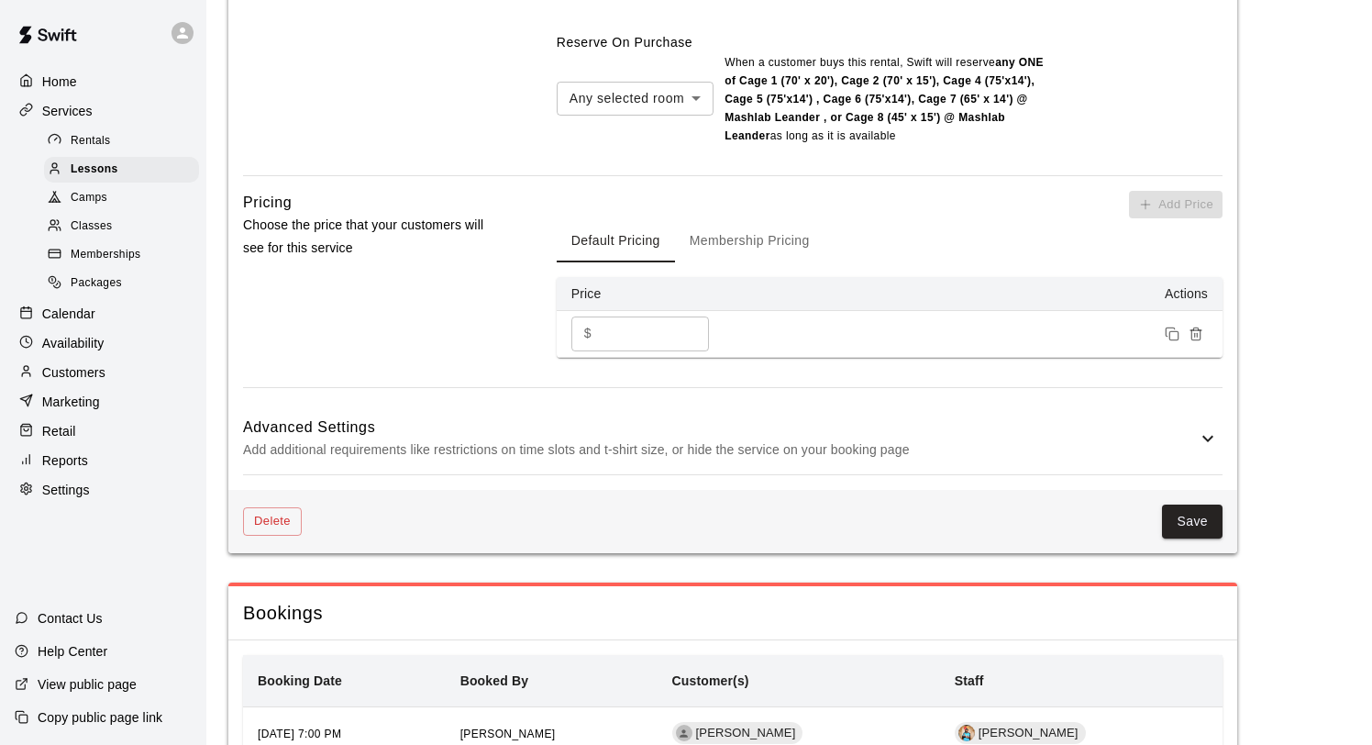
scroll to position [1539, 0]
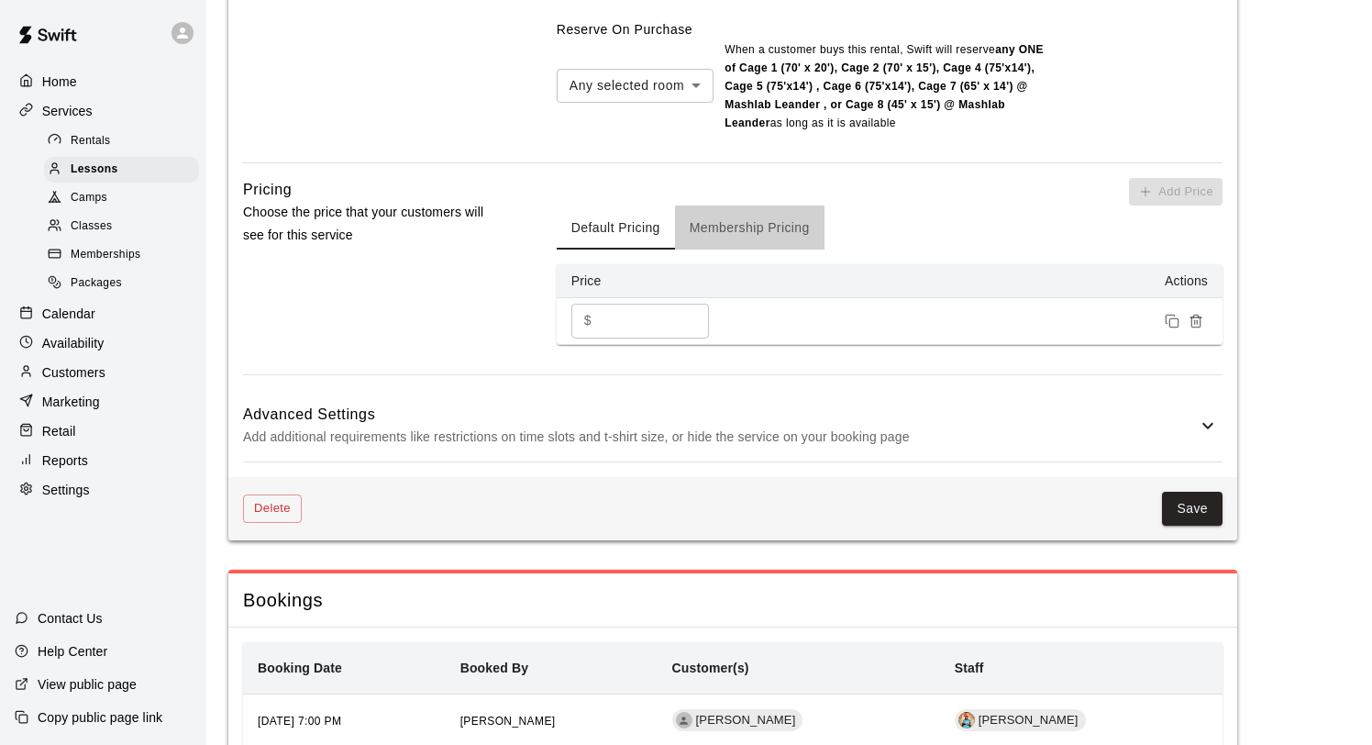
click at [729, 216] on button "Membership Pricing" at bounding box center [749, 227] width 149 height 44
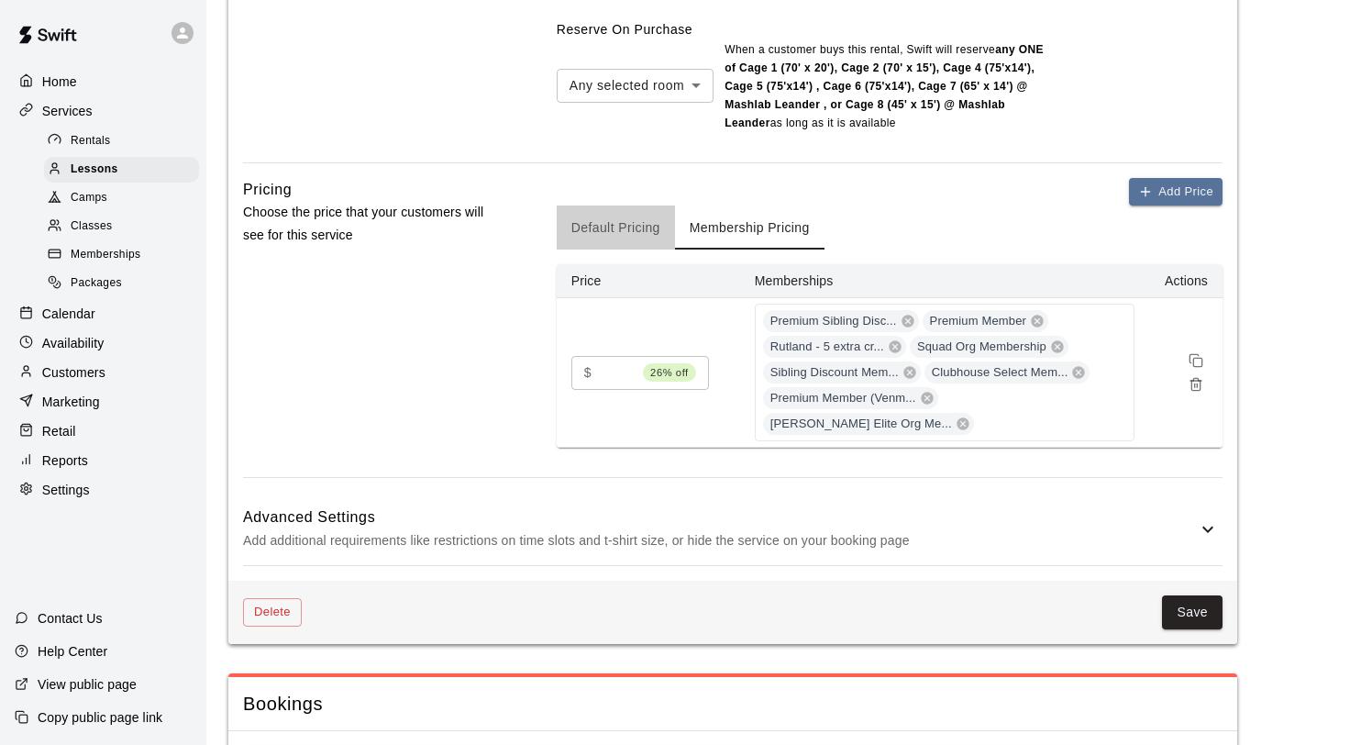
click at [648, 223] on button "Default Pricing" at bounding box center [616, 227] width 118 height 44
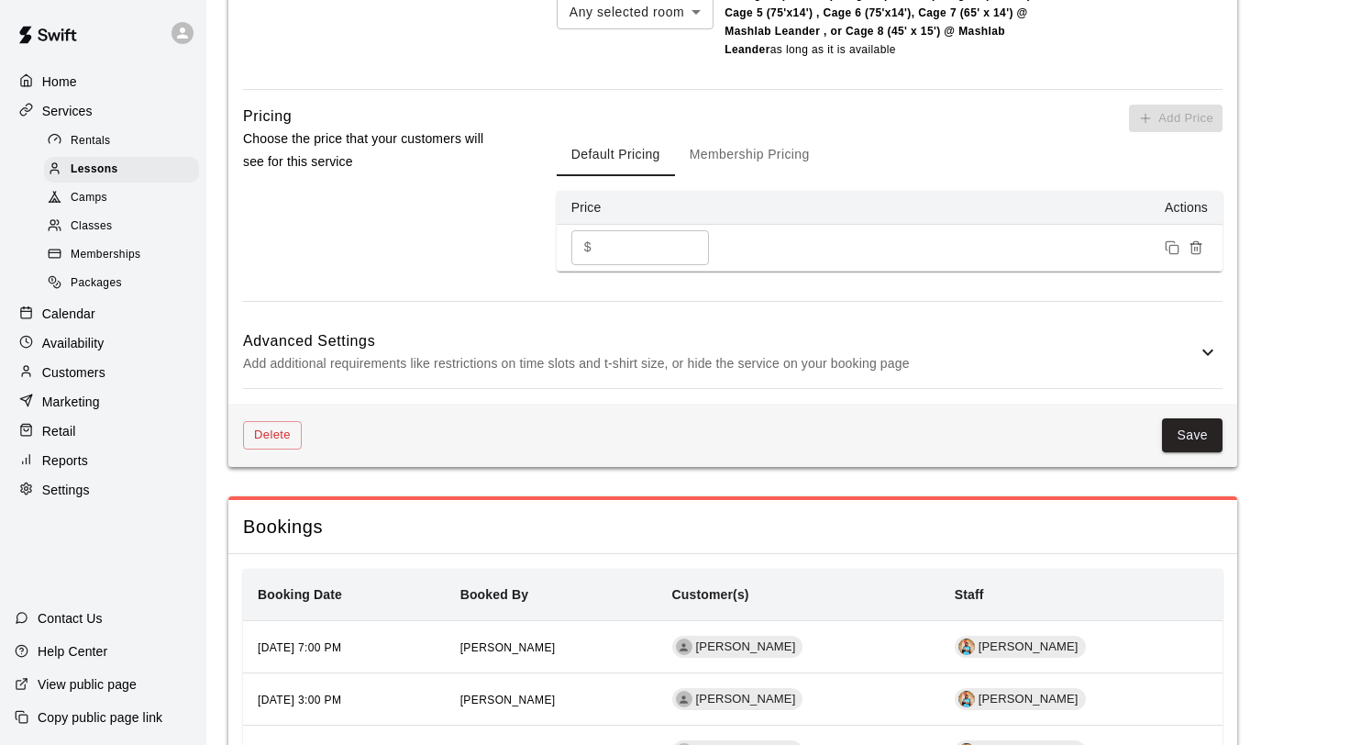
scroll to position [1763, 0]
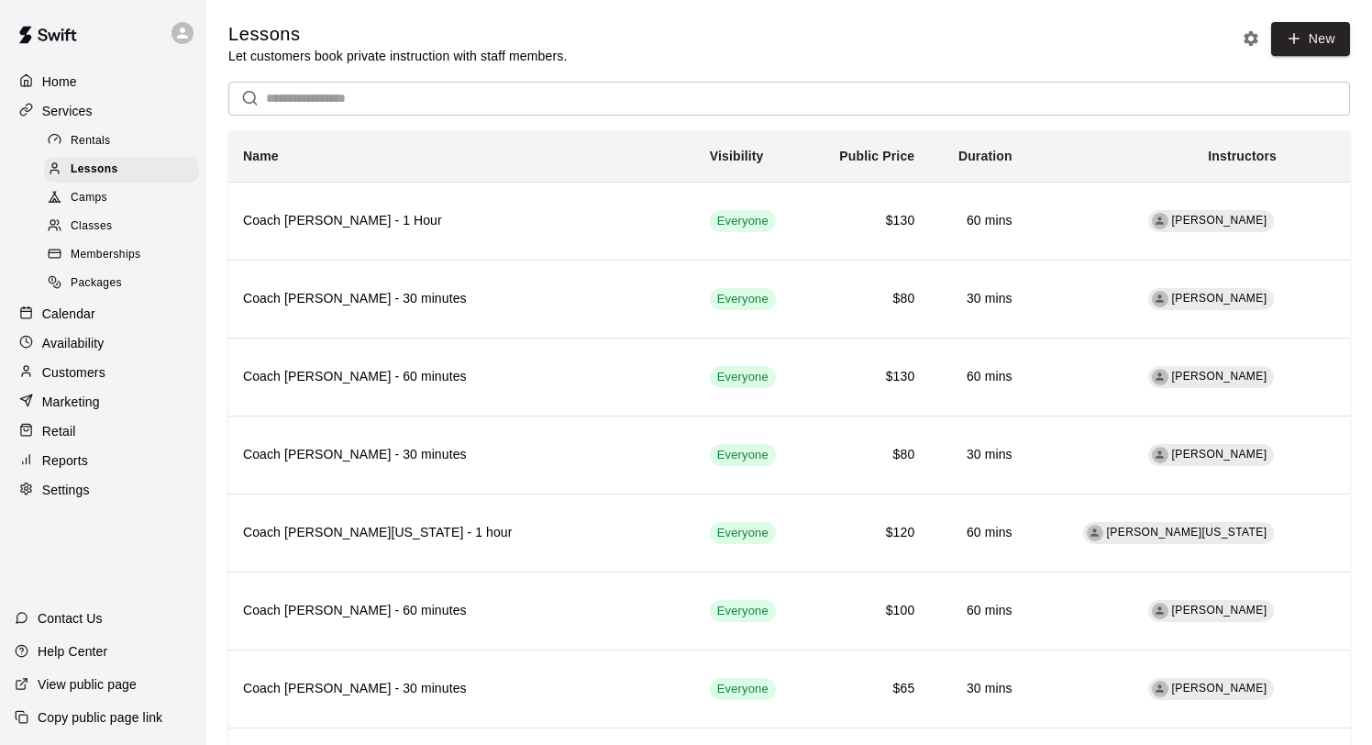
click at [102, 304] on div "Calendar" at bounding box center [103, 314] width 177 height 28
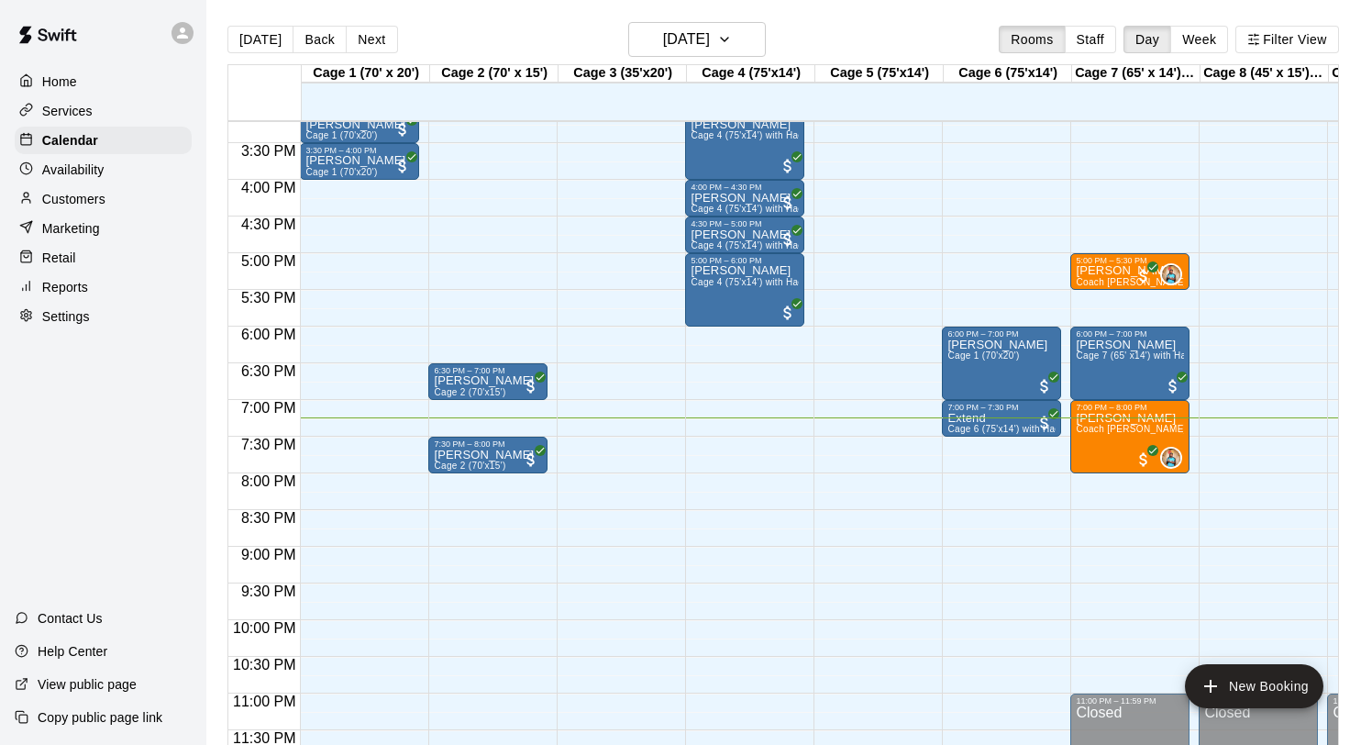
scroll to position [1114, 0]
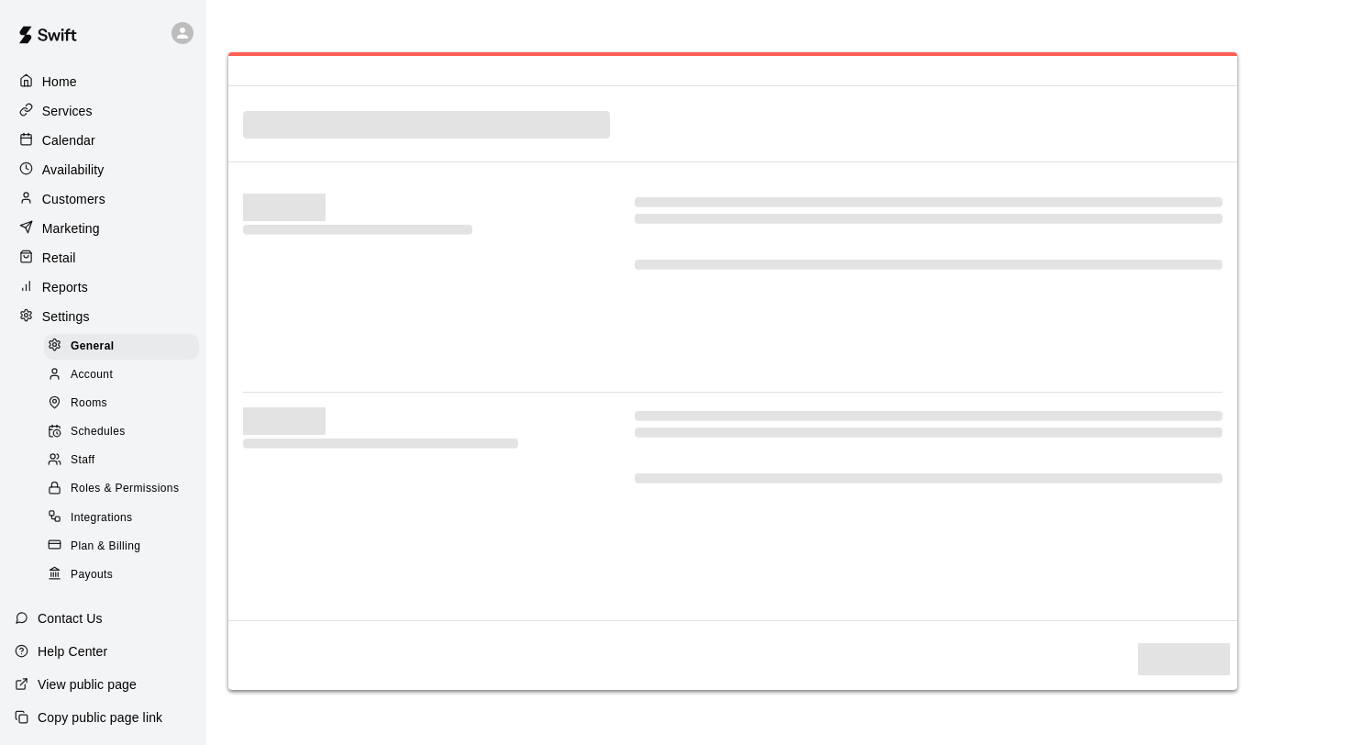
select select "**"
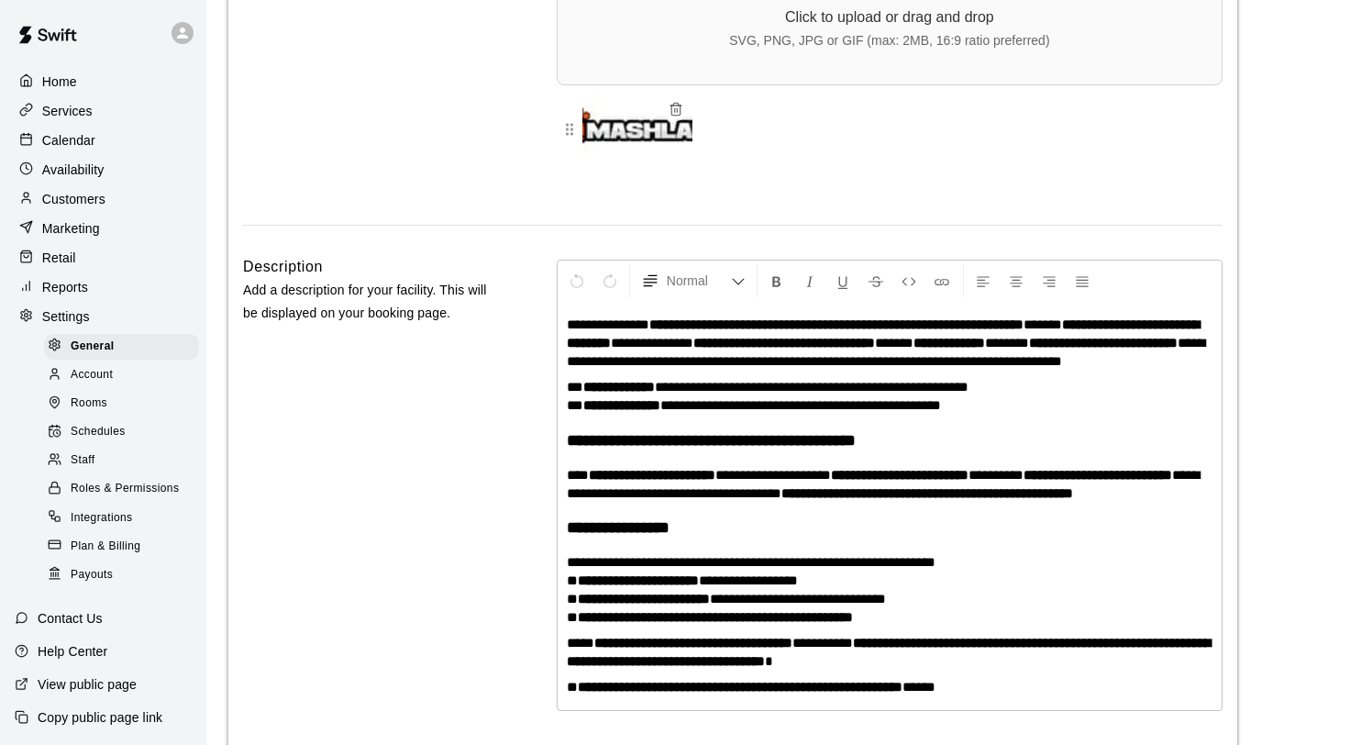
scroll to position [3954, 0]
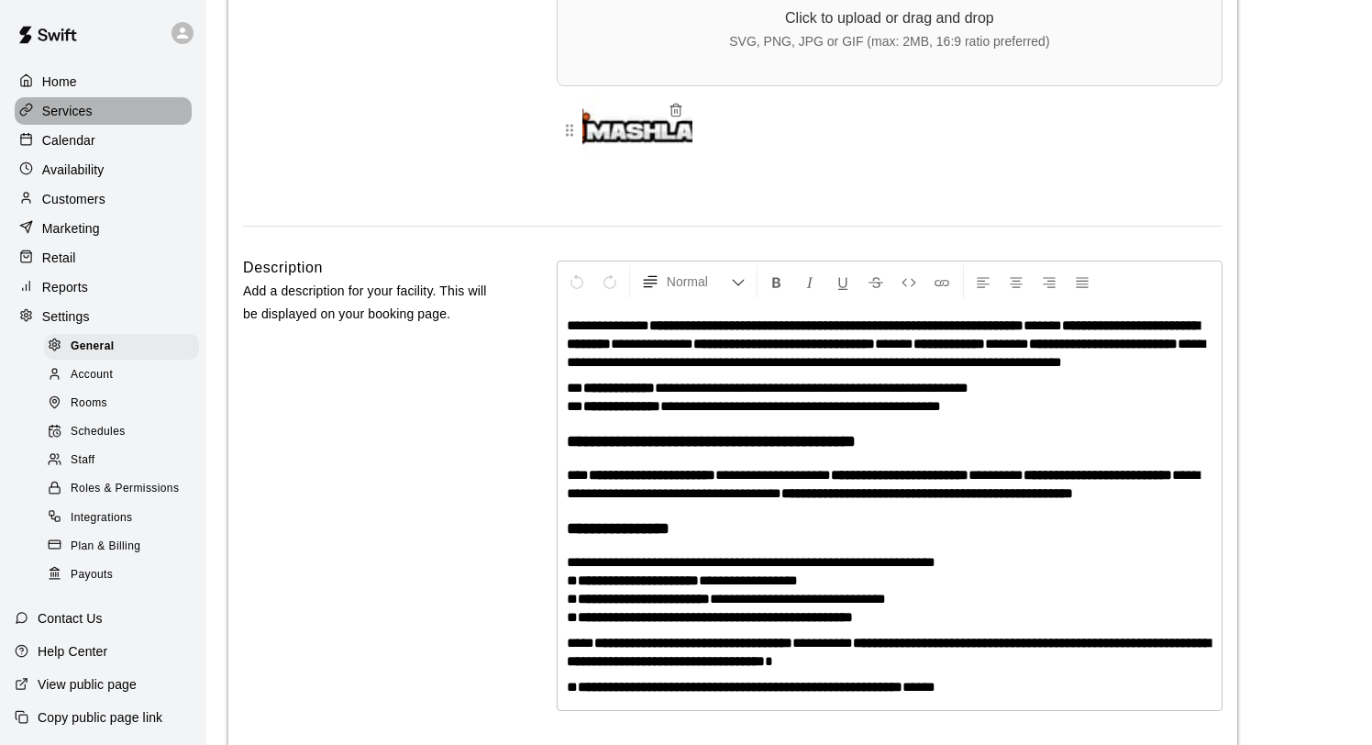
click at [65, 112] on p "Services" at bounding box center [67, 111] width 50 height 18
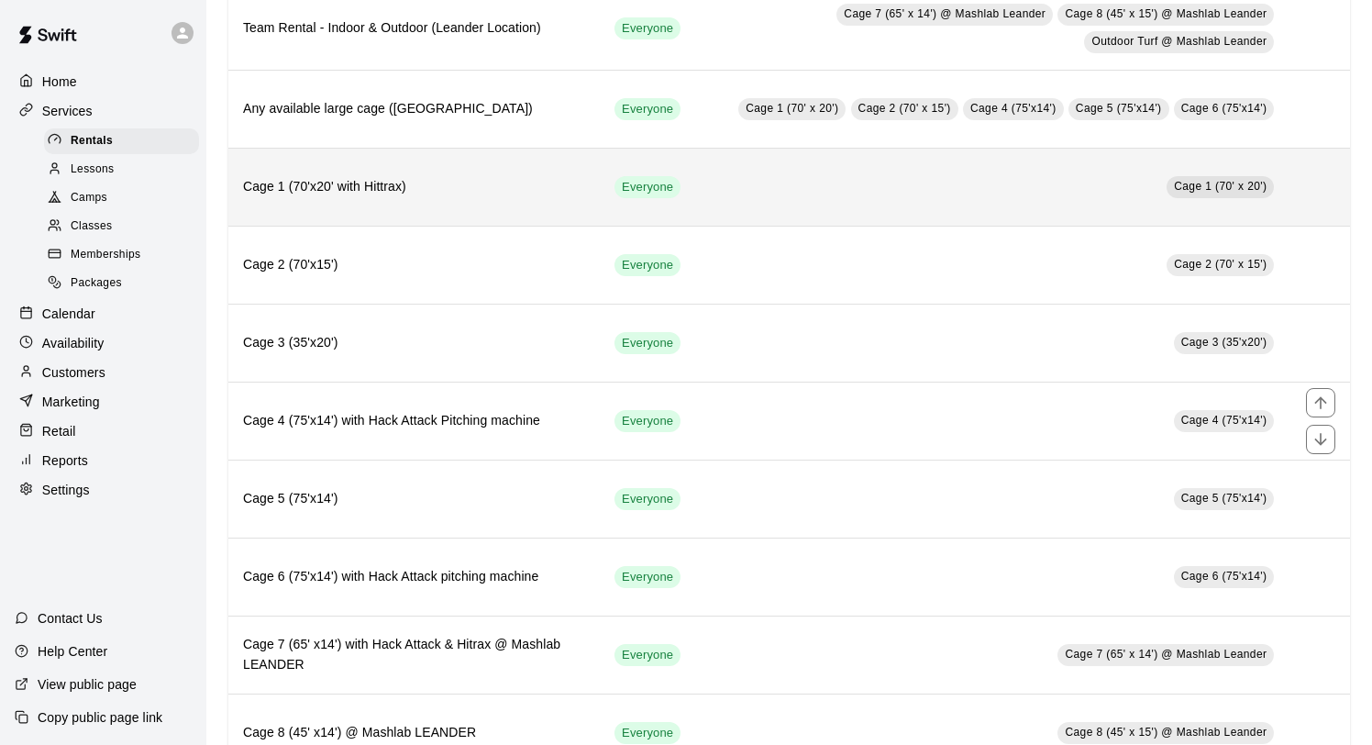
scroll to position [278, 0]
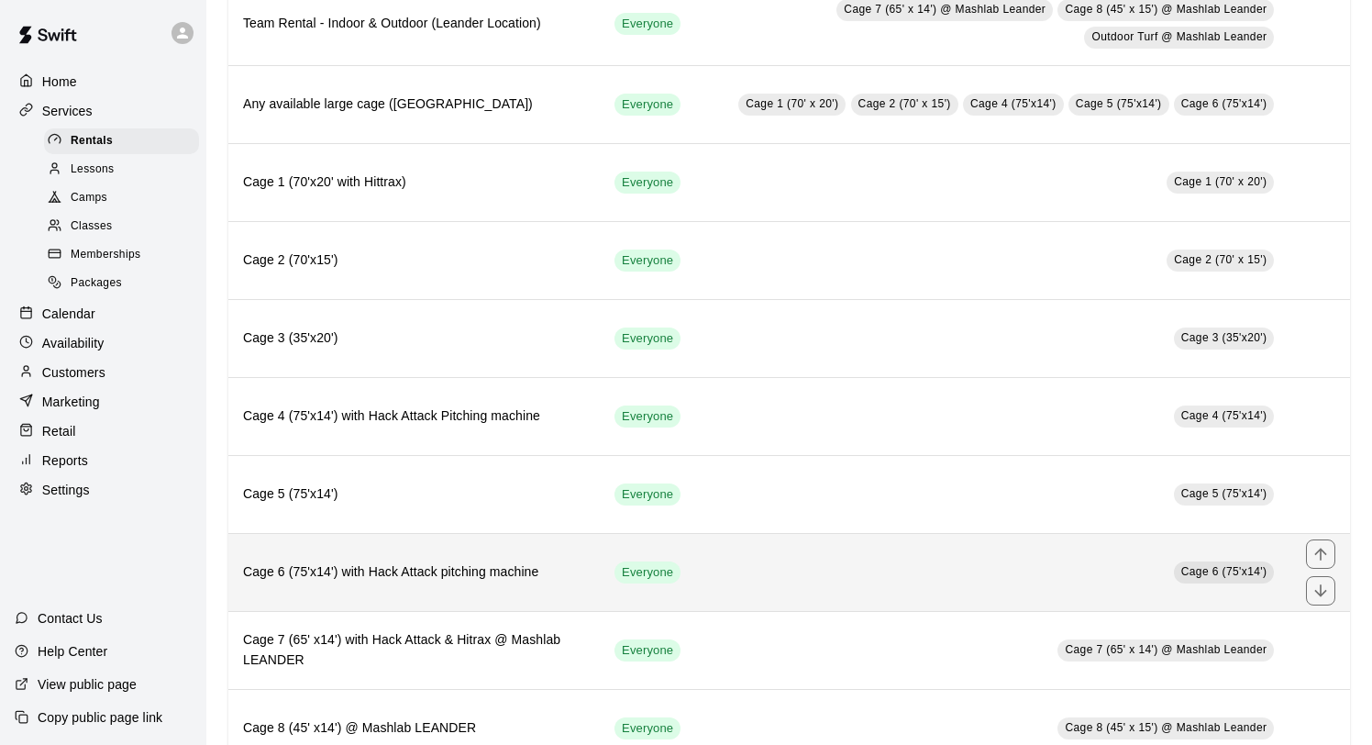
click at [407, 554] on th "Cage 6 (75'x14') with Hack Attack pitching machine" at bounding box center [413, 573] width 371 height 78
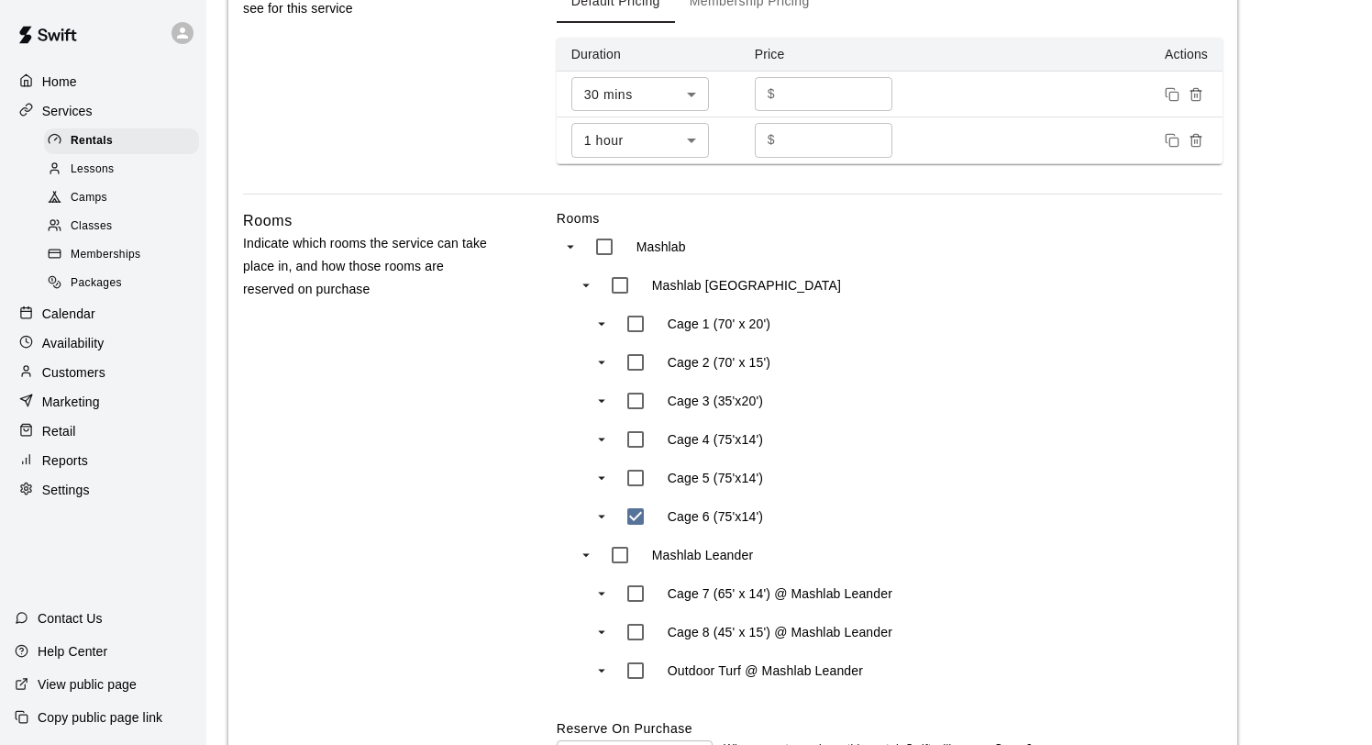
scroll to position [911, 0]
